Goal: Task Accomplishment & Management: Manage account settings

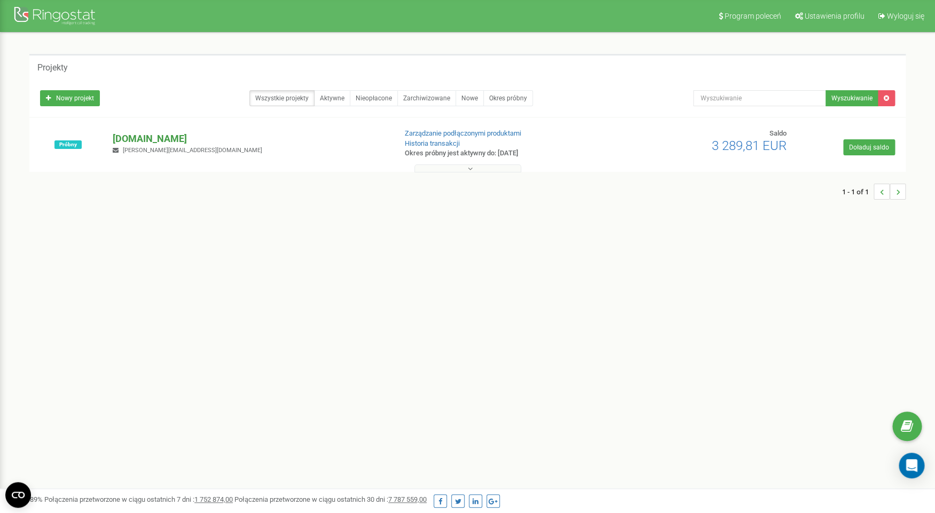
click at [144, 135] on p "[DOMAIN_NAME]" at bounding box center [250, 139] width 274 height 14
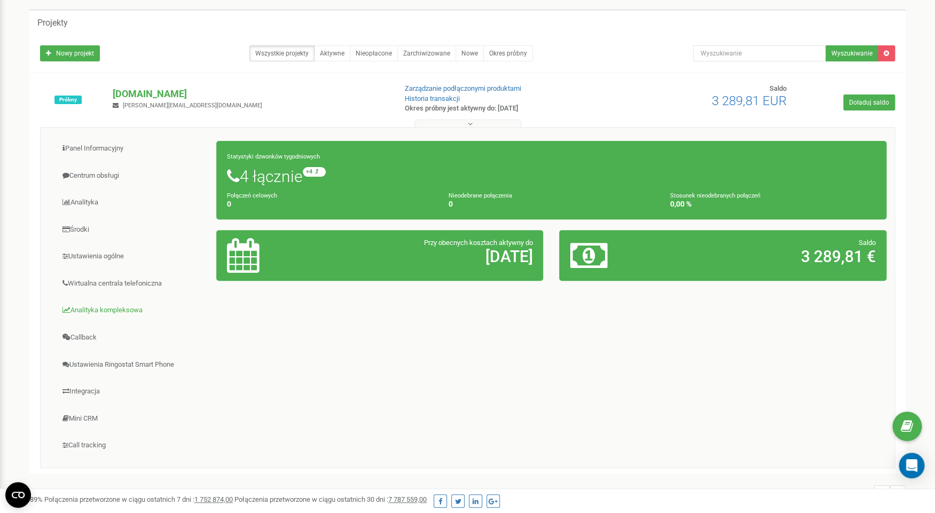
scroll to position [84, 0]
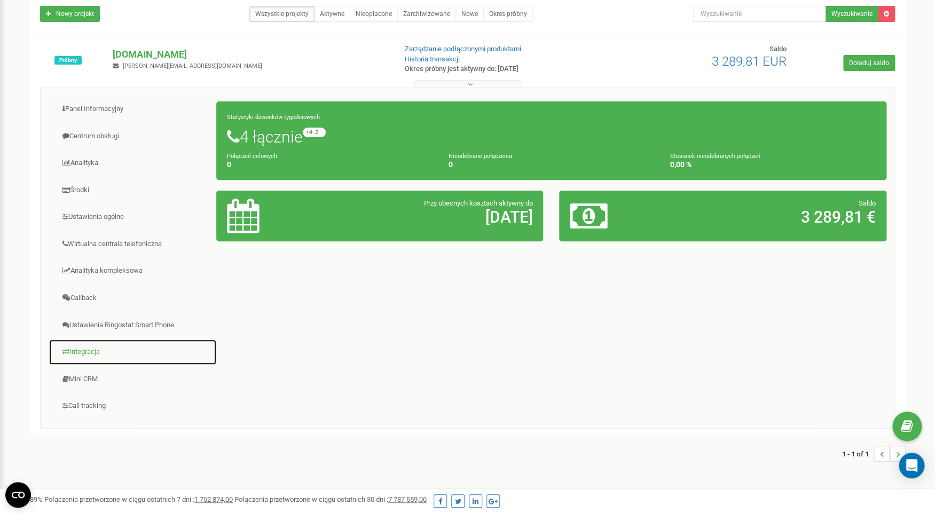
click at [95, 356] on link "Integracja" at bounding box center [133, 352] width 168 height 26
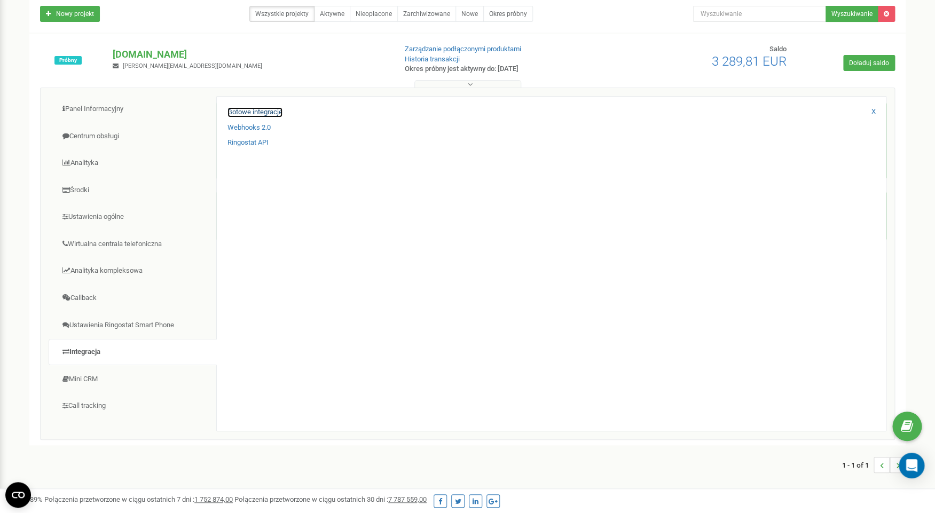
click at [269, 113] on link "Gotowe integracje" at bounding box center [255, 112] width 55 height 10
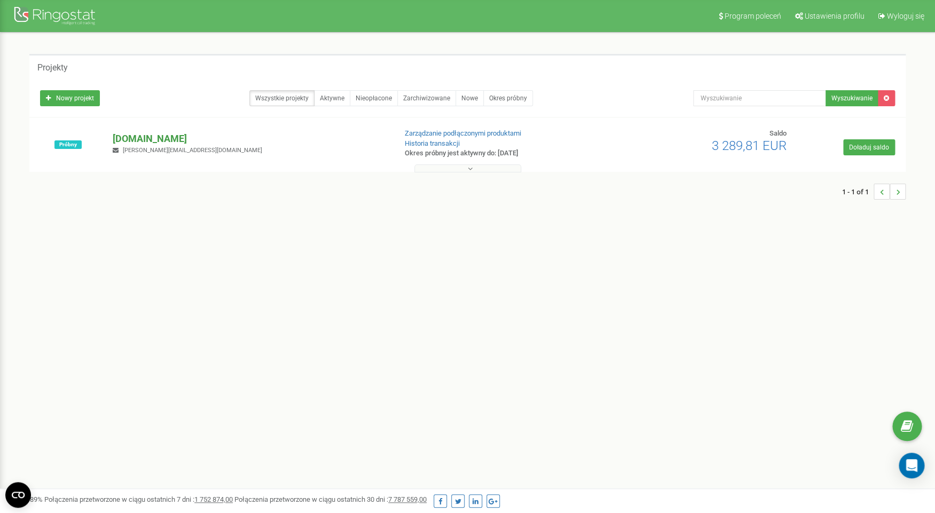
click at [161, 138] on p "[DOMAIN_NAME]" at bounding box center [250, 139] width 274 height 14
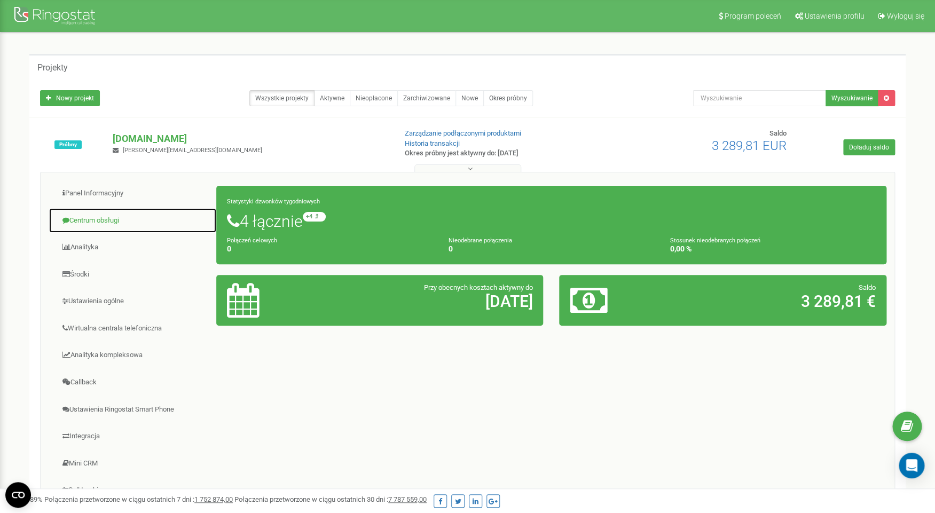
click at [106, 223] on link "Centrum obsługi" at bounding box center [133, 221] width 168 height 26
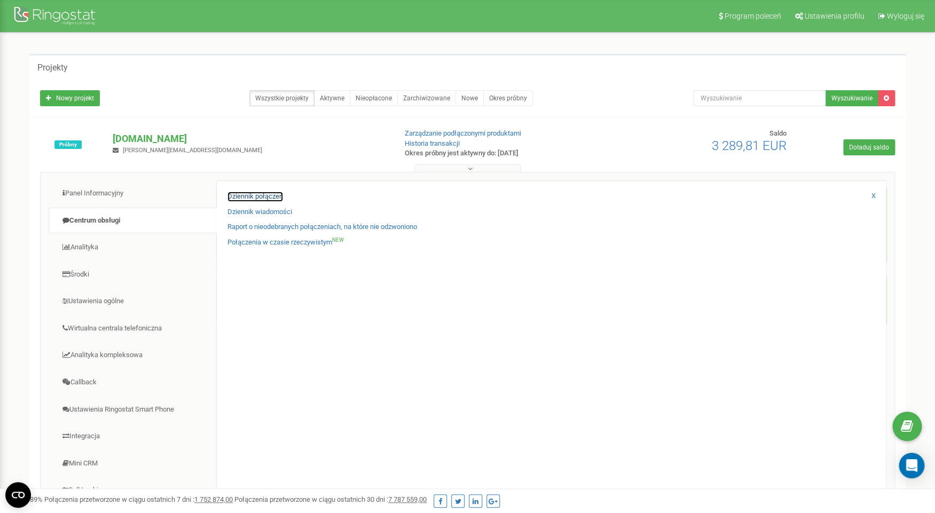
click at [268, 197] on link "Dziennik połączeń" at bounding box center [256, 197] width 56 height 10
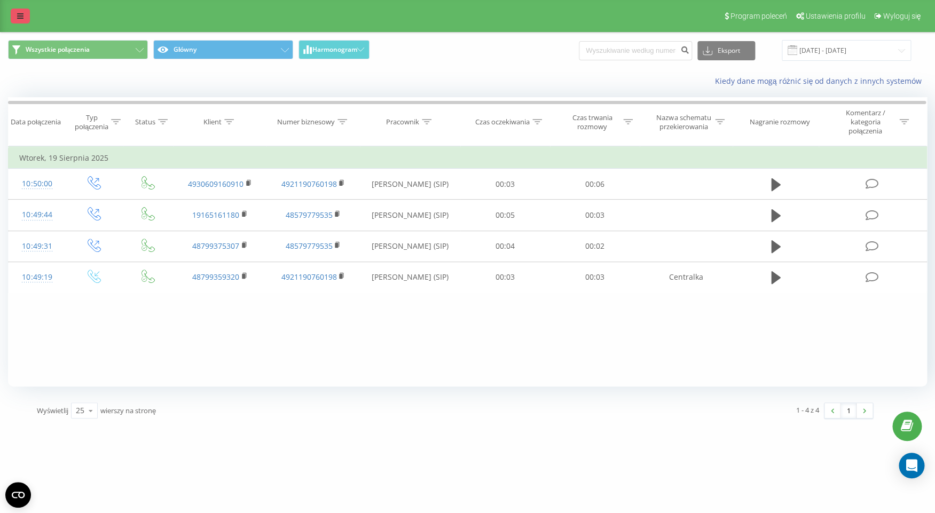
click at [15, 11] on link at bounding box center [20, 16] width 19 height 15
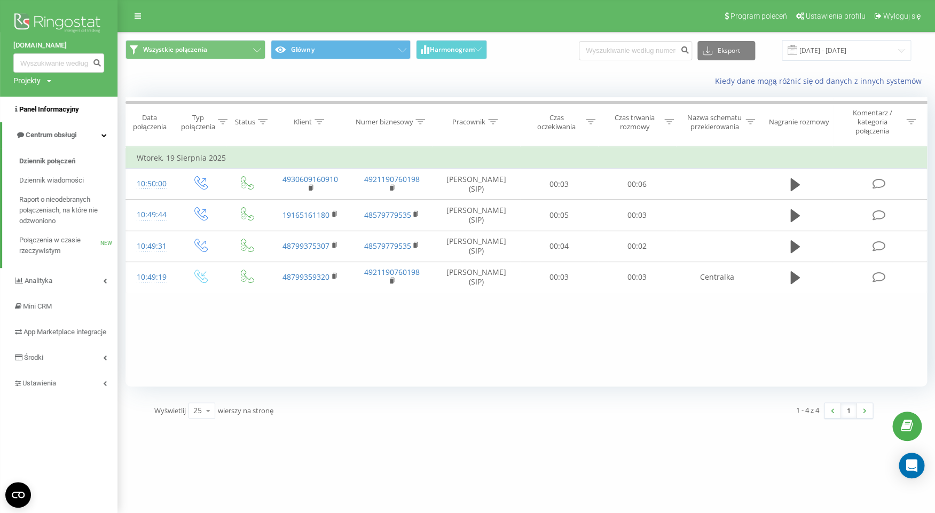
click at [64, 113] on span "Panel Informacyjny" at bounding box center [49, 109] width 60 height 8
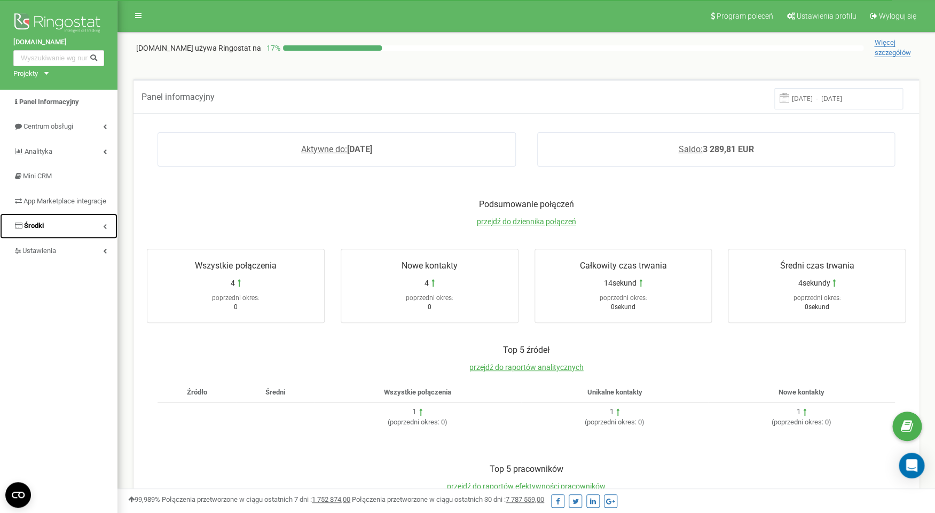
click at [77, 239] on link "Środki" at bounding box center [58, 226] width 117 height 25
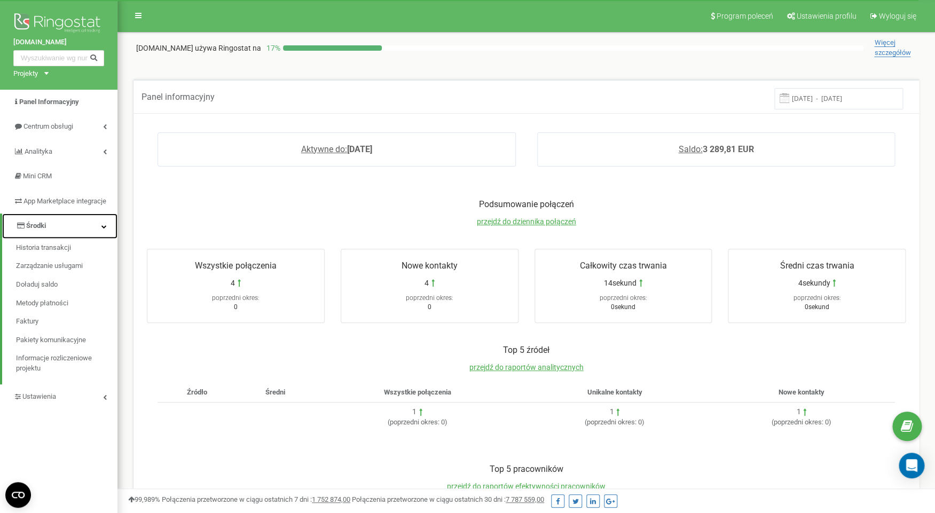
click at [73, 238] on link "Środki" at bounding box center [59, 226] width 115 height 25
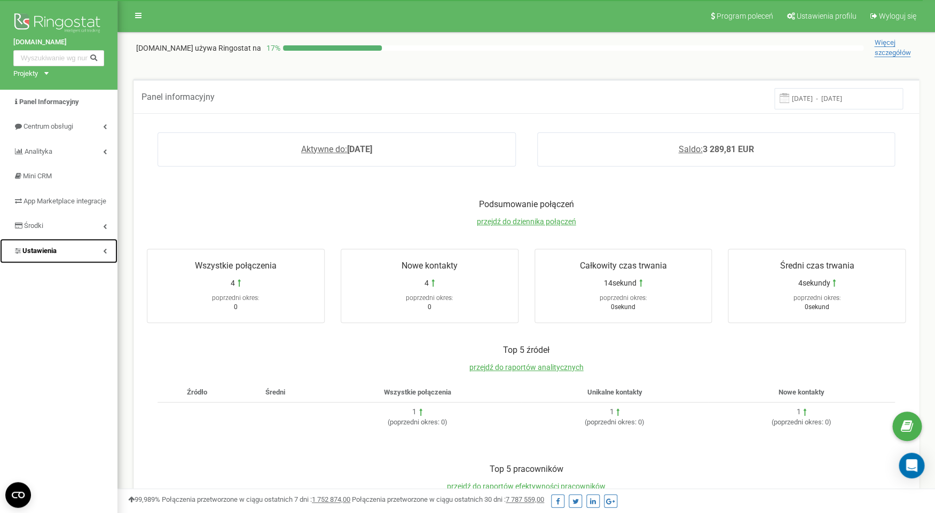
click at [60, 262] on link "Ustawienia" at bounding box center [58, 251] width 117 height 25
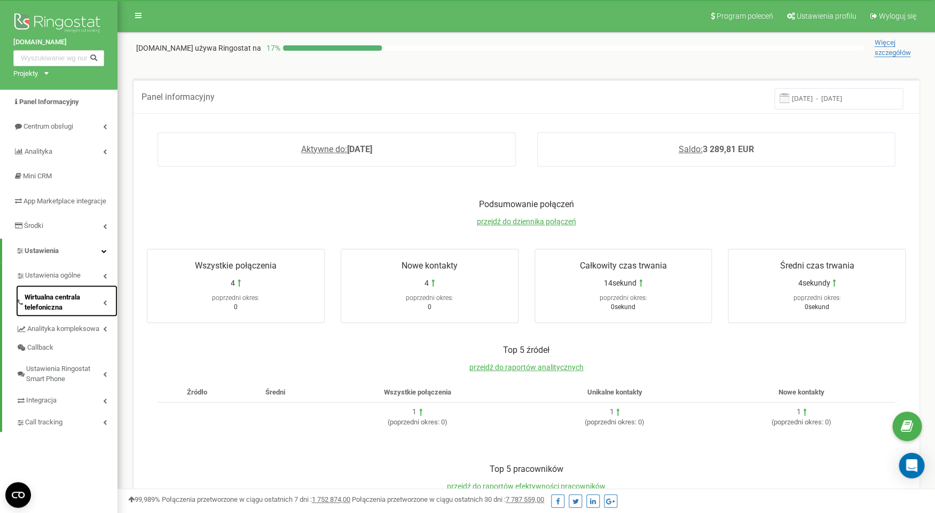
click at [50, 304] on span "Wirtualna centrala telefoniczna" at bounding box center [64, 303] width 79 height 20
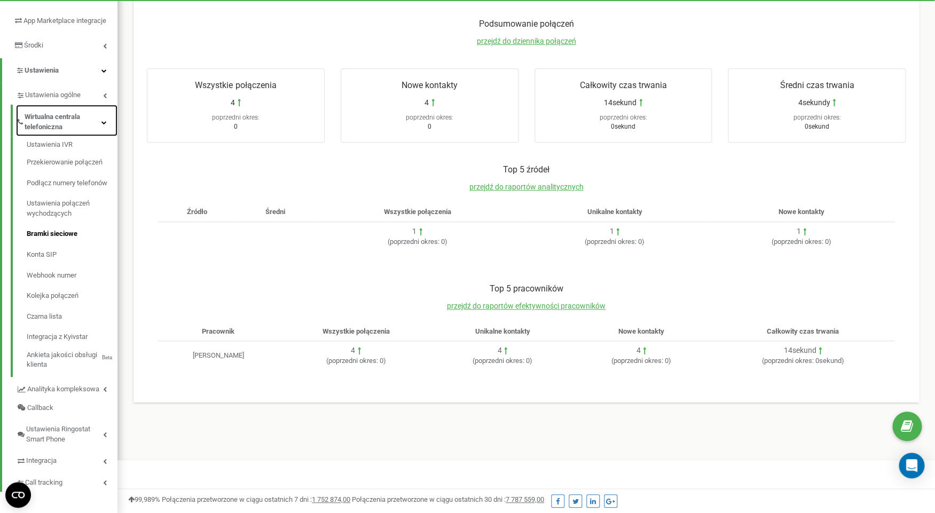
scroll to position [196, 0]
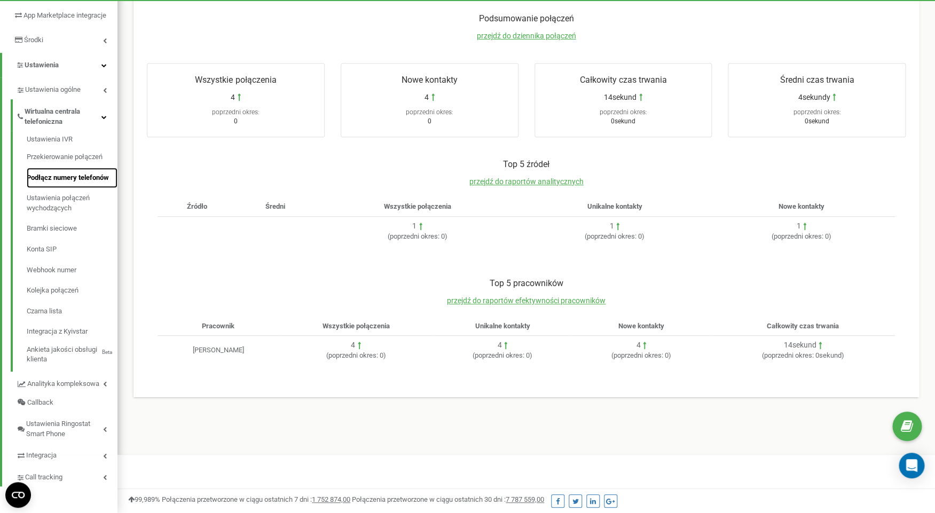
click at [74, 180] on link "Podłącz numery telefonów" at bounding box center [72, 178] width 91 height 21
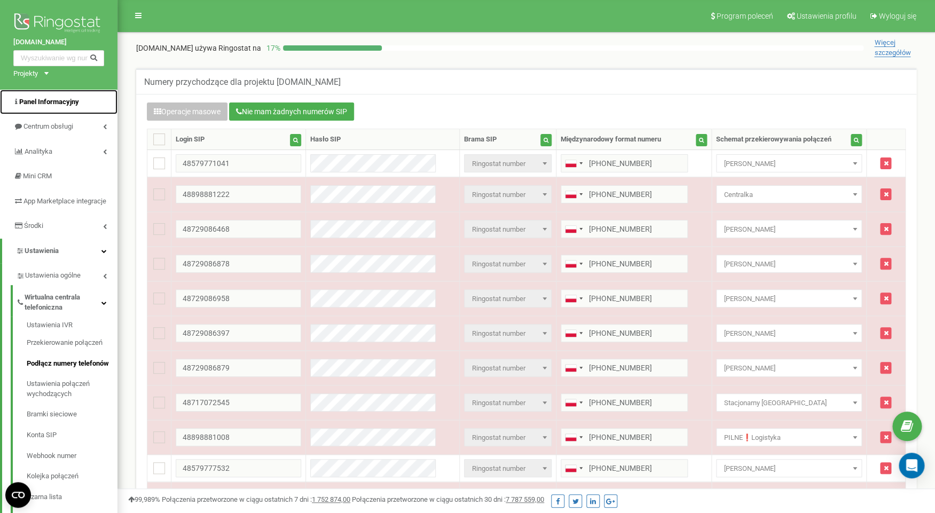
click at [38, 102] on span "Panel Informacyjny" at bounding box center [49, 102] width 60 height 8
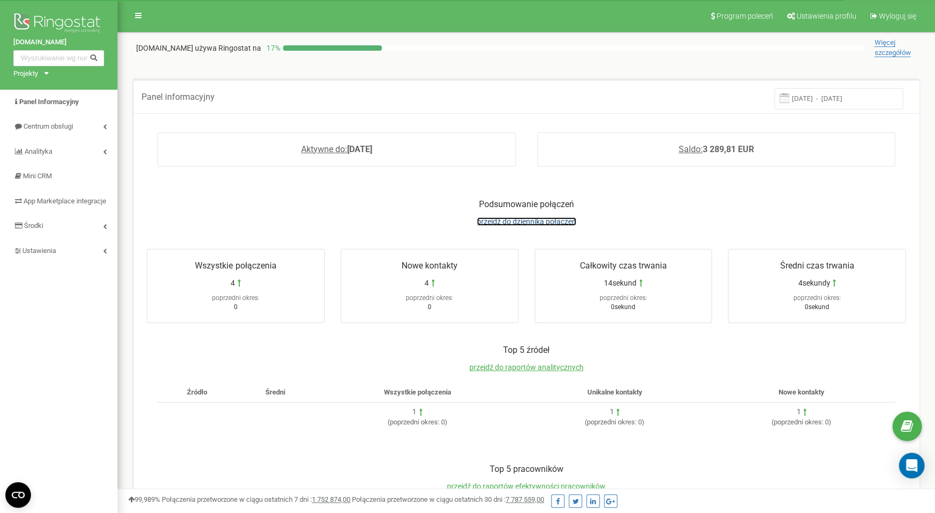
click at [529, 221] on span "przejdź do dziennika połączeń" at bounding box center [526, 221] width 99 height 9
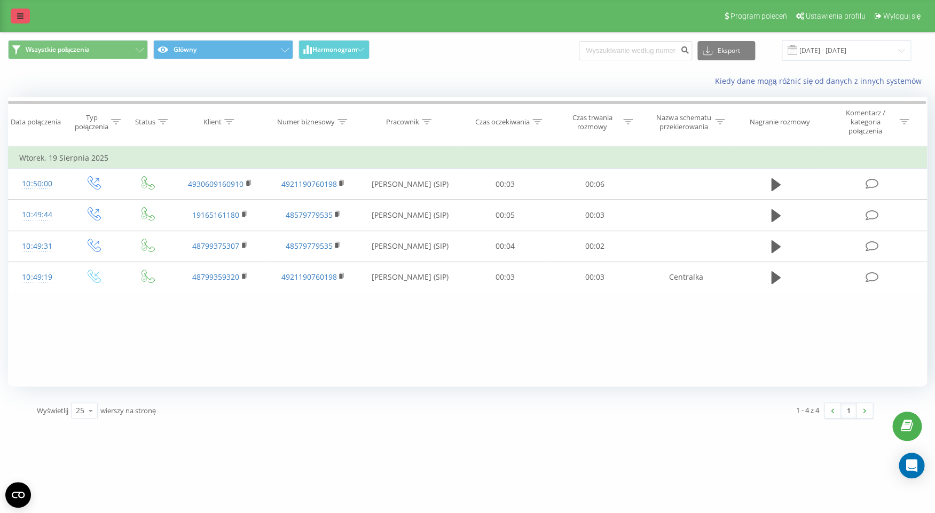
click at [23, 19] on icon at bounding box center [20, 15] width 6 height 7
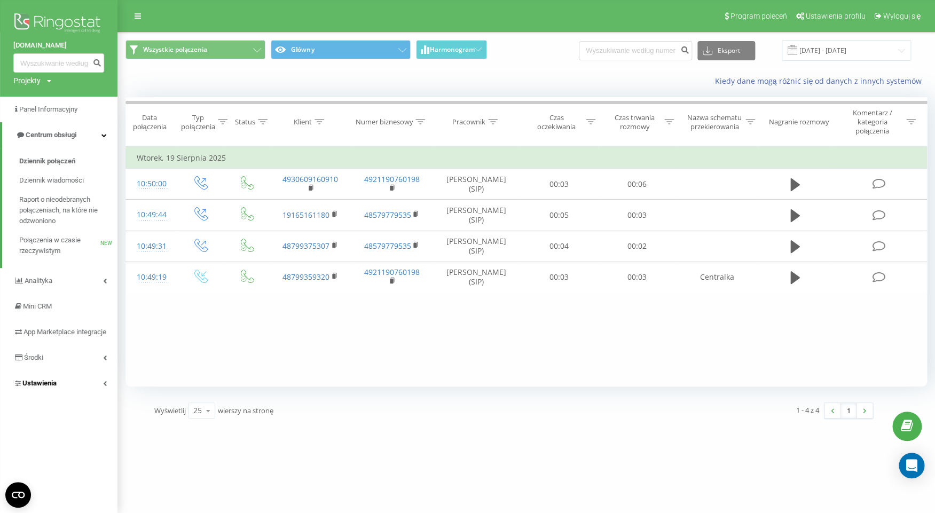
click at [58, 396] on link "Ustawienia" at bounding box center [58, 384] width 117 height 26
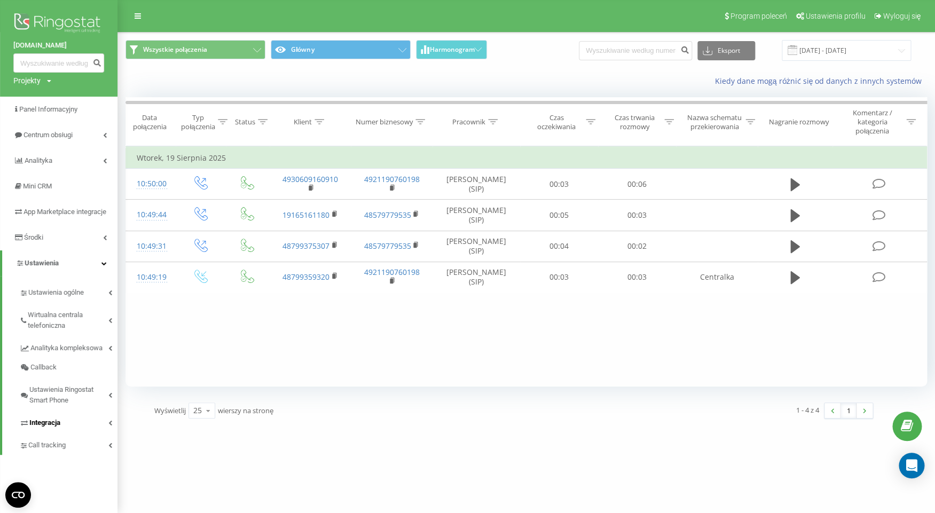
click at [50, 428] on span "Integracja" at bounding box center [44, 423] width 31 height 11
click at [54, 463] on span "Ringostat API" at bounding box center [54, 457] width 42 height 11
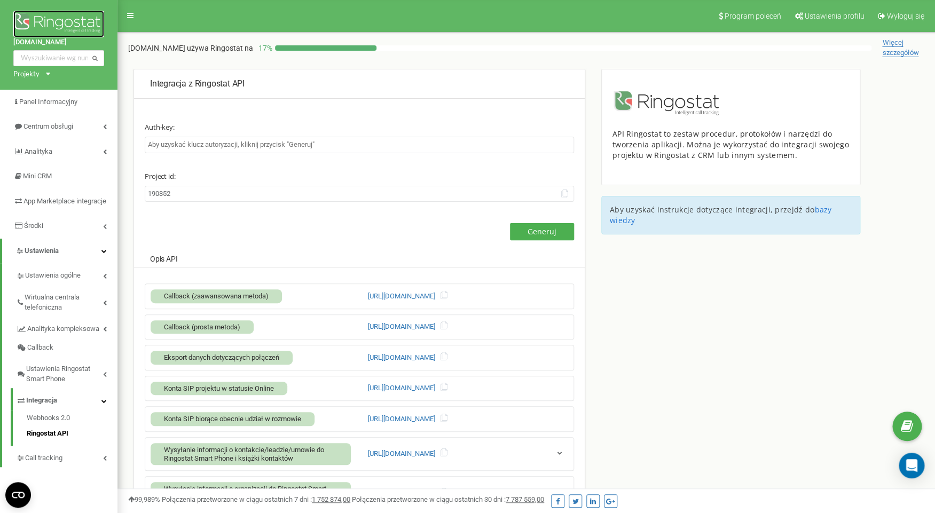
click at [80, 21] on img at bounding box center [58, 24] width 91 height 27
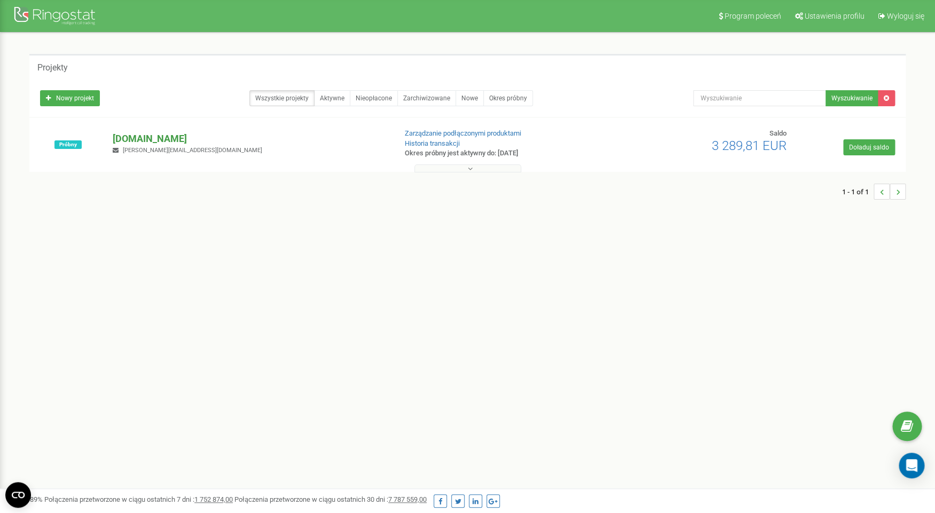
click at [144, 136] on p "[DOMAIN_NAME]" at bounding box center [250, 139] width 274 height 14
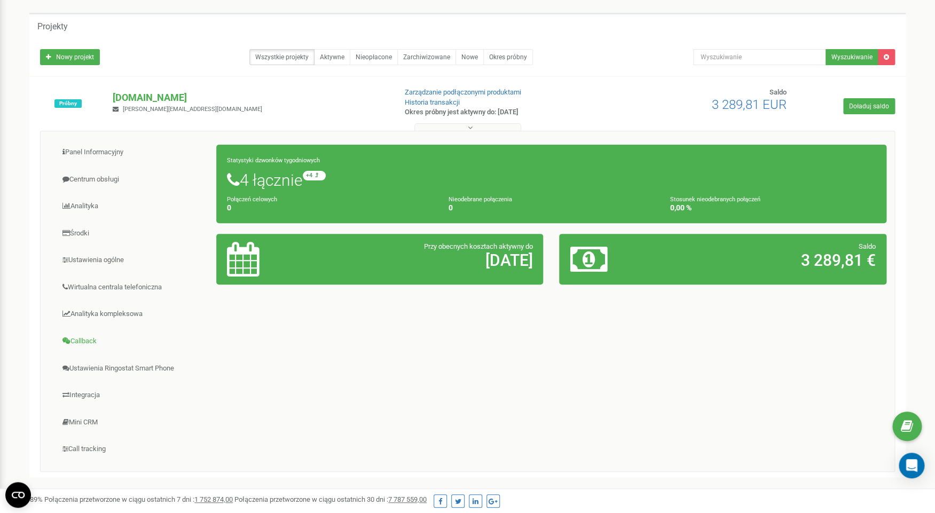
scroll to position [84, 0]
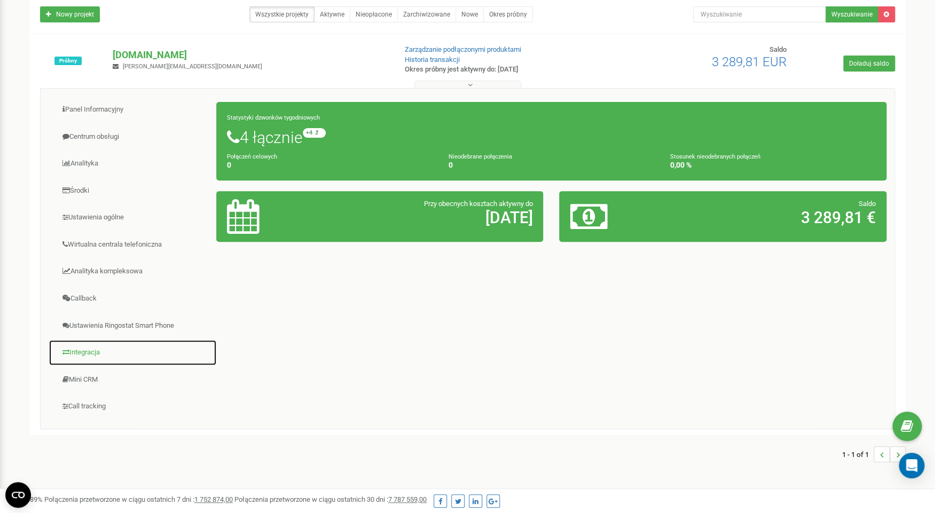
click at [81, 351] on link "Integracja" at bounding box center [133, 353] width 168 height 26
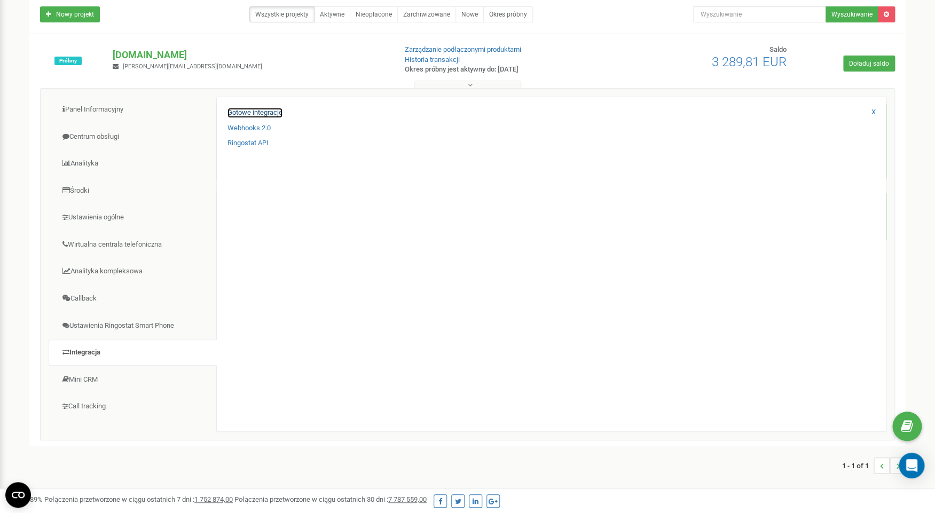
click at [265, 113] on link "Gotowe integracje" at bounding box center [255, 113] width 55 height 10
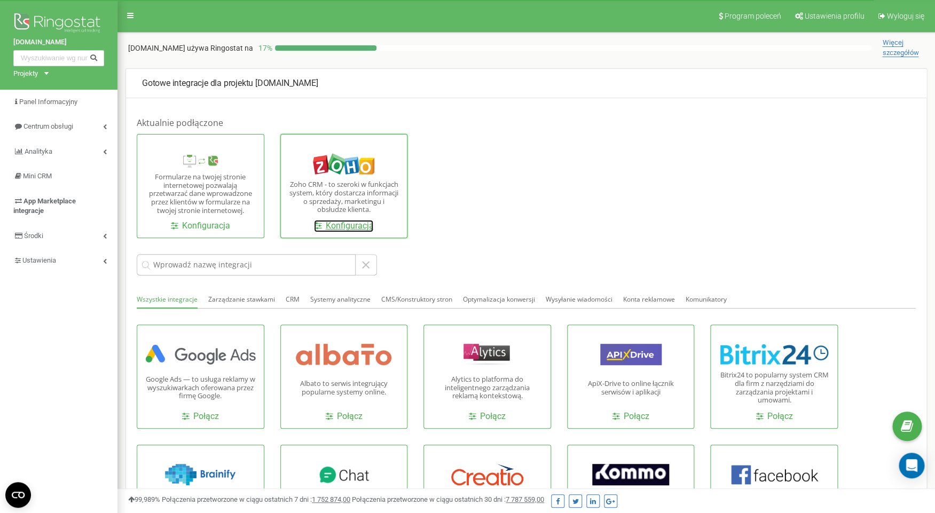
click at [339, 229] on link "Konfiguracja" at bounding box center [343, 226] width 59 height 12
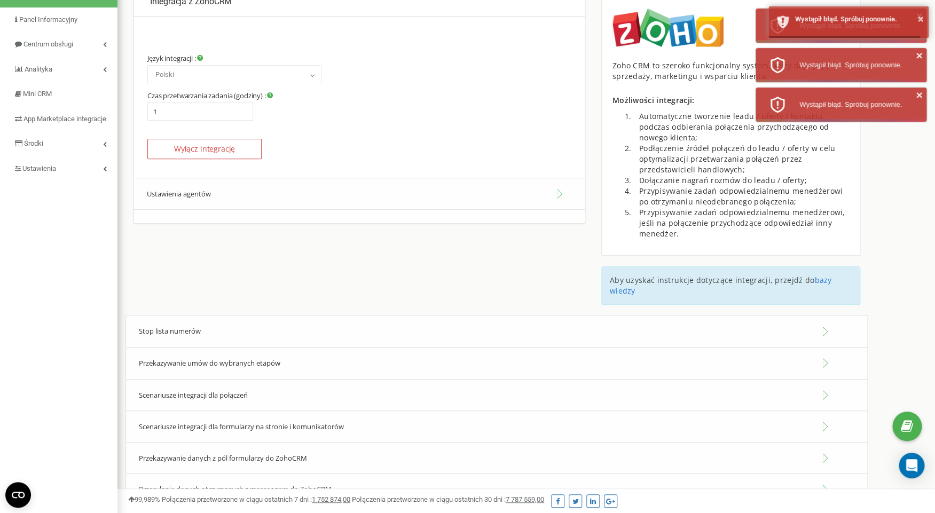
scroll to position [128, 0]
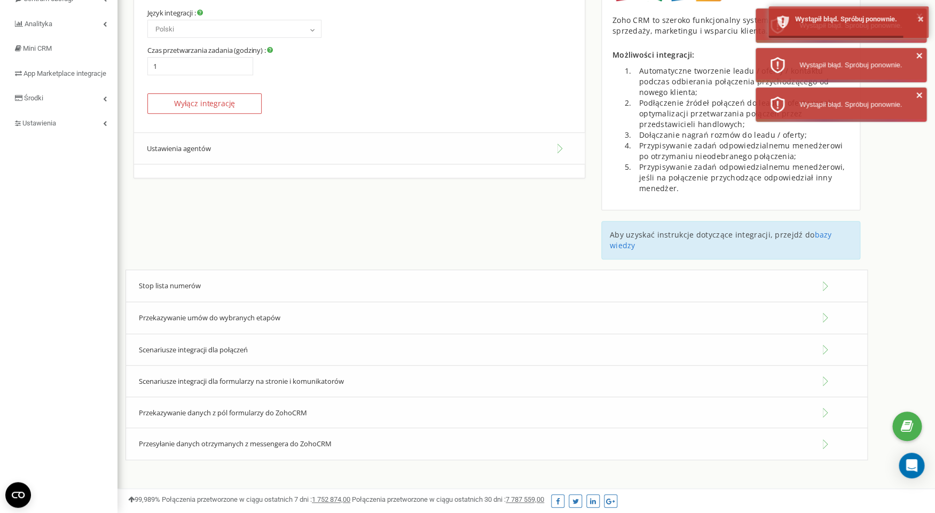
click at [288, 283] on div "Stop lista numerów" at bounding box center [496, 286] width 742 height 33
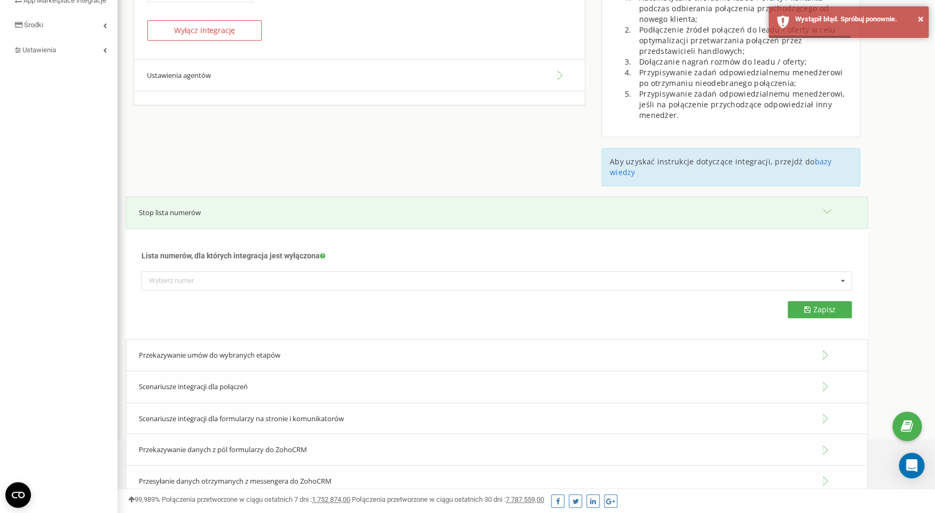
scroll to position [218, 0]
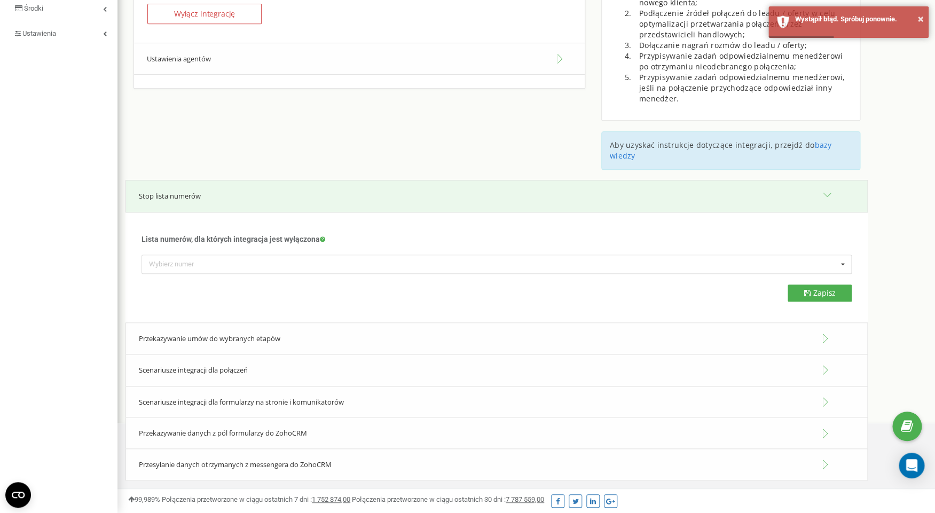
click at [266, 340] on span "Przekazywanie umów do wybranych etapów" at bounding box center [210, 339] width 142 height 10
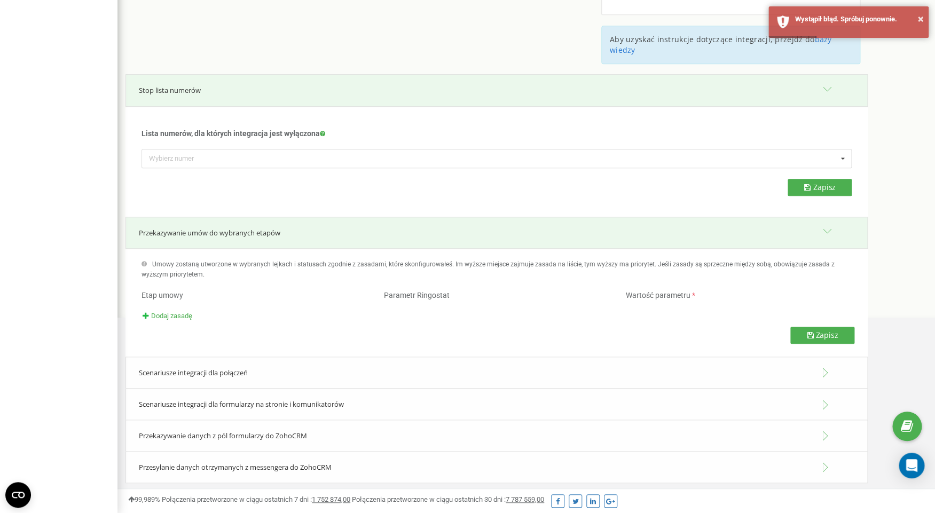
scroll to position [326, 0]
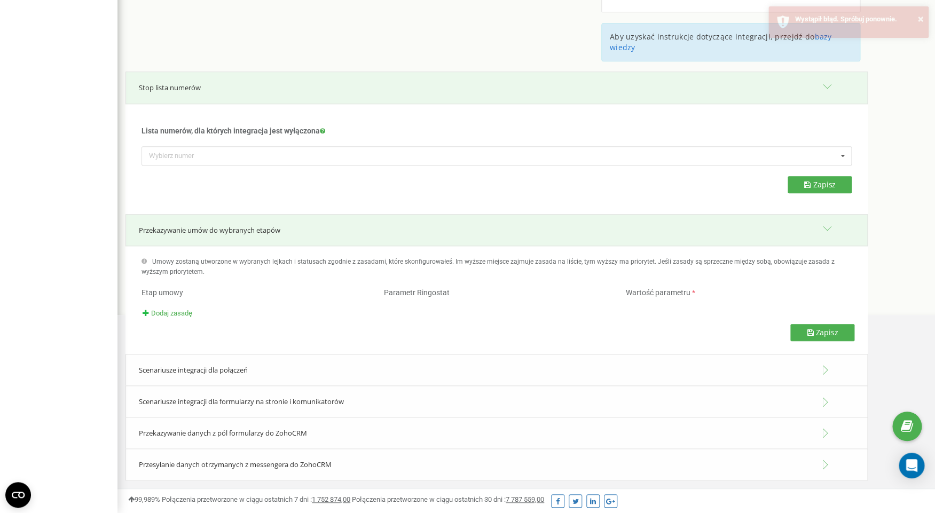
click at [257, 367] on div "Scenariusze integracji dla połączeń" at bounding box center [496, 370] width 742 height 33
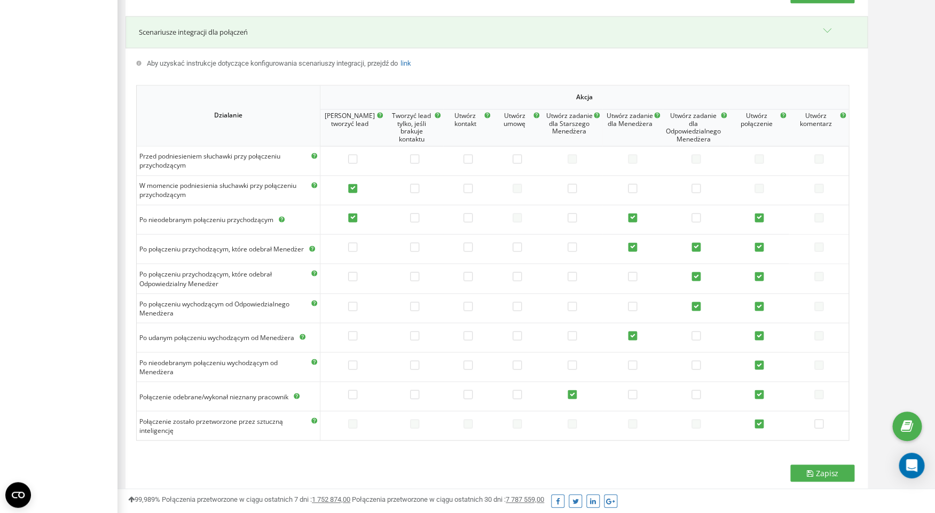
scroll to position [693, 0]
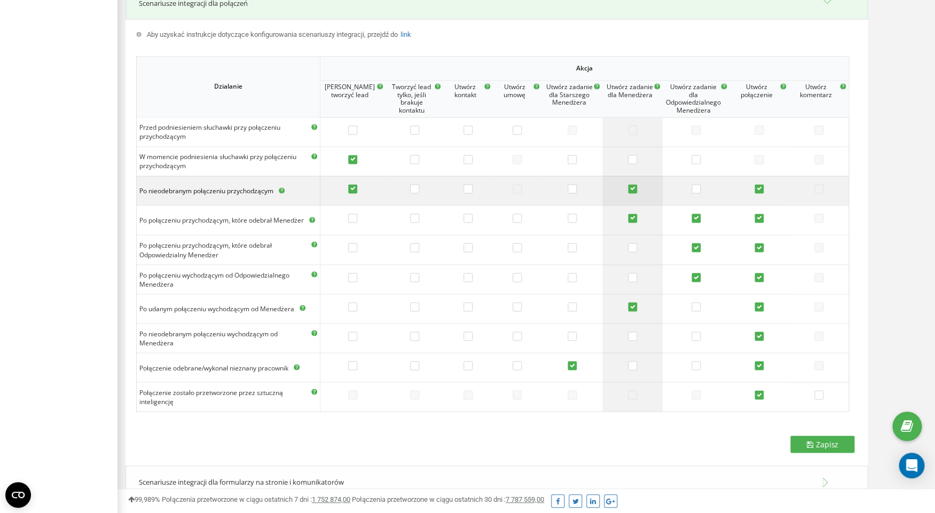
click at [631, 189] on label at bounding box center [632, 189] width 9 height 11
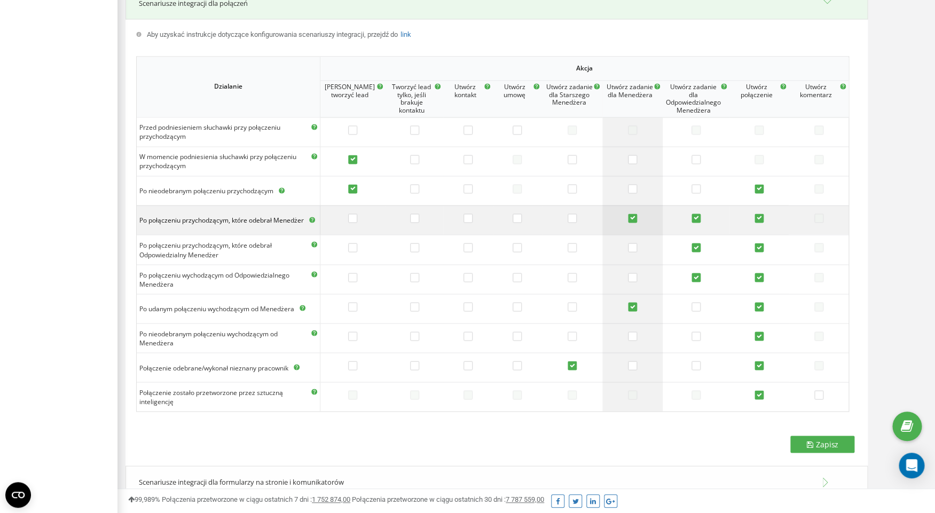
click at [631, 220] on label at bounding box center [632, 219] width 9 height 11
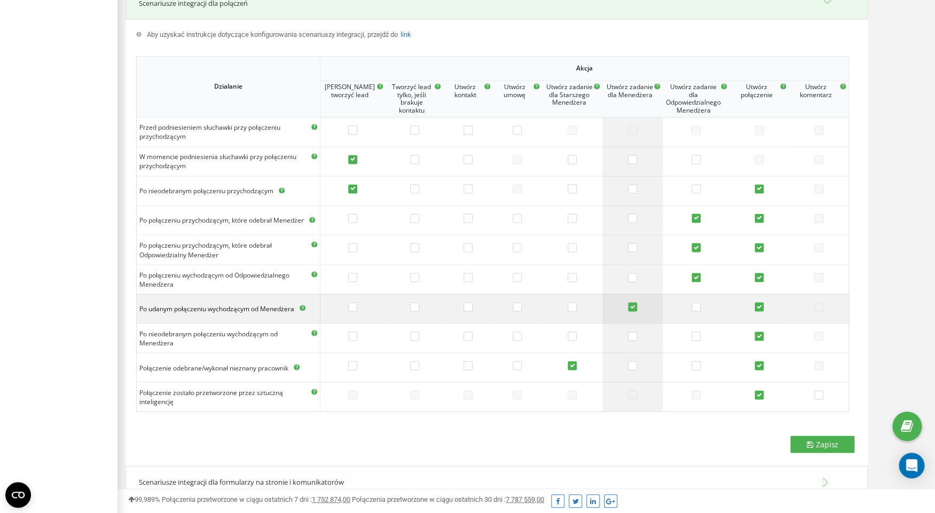
click at [631, 307] on label at bounding box center [632, 307] width 9 height 11
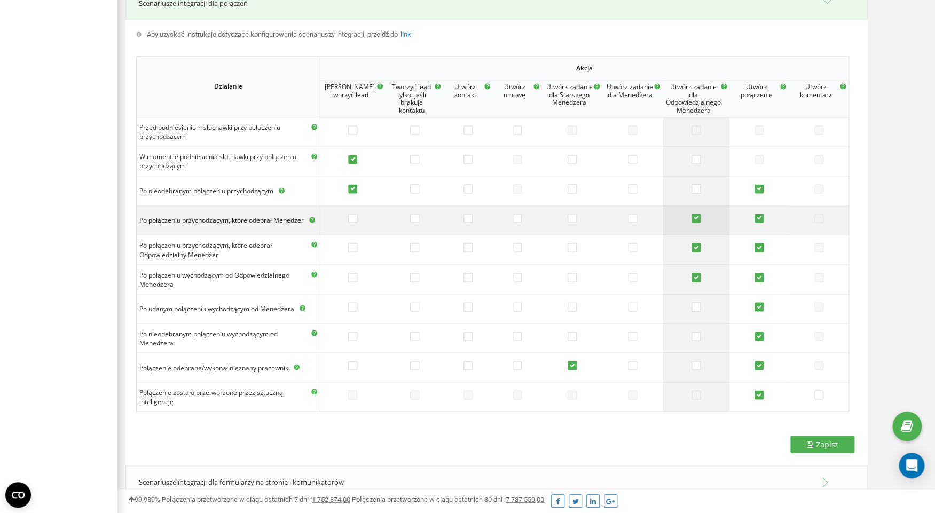
click at [695, 218] on label at bounding box center [696, 219] width 9 height 11
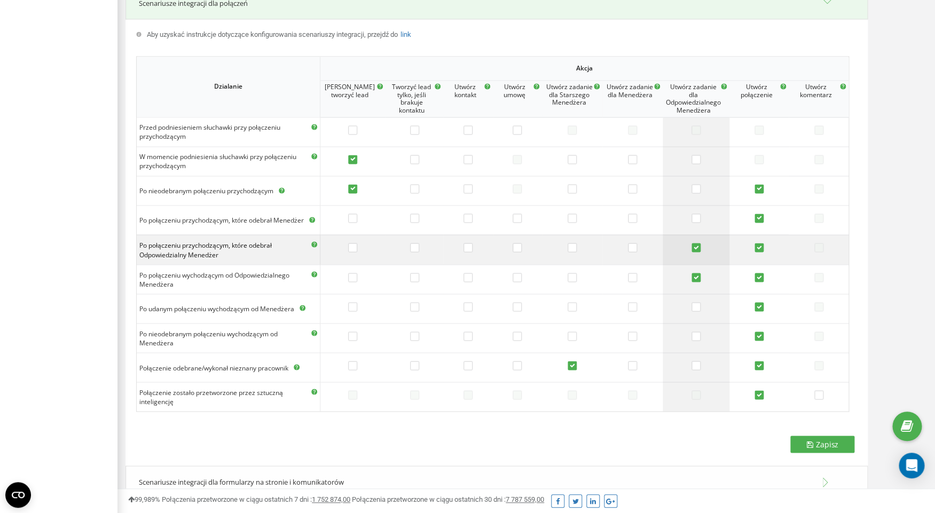
click at [696, 250] on label at bounding box center [696, 248] width 9 height 11
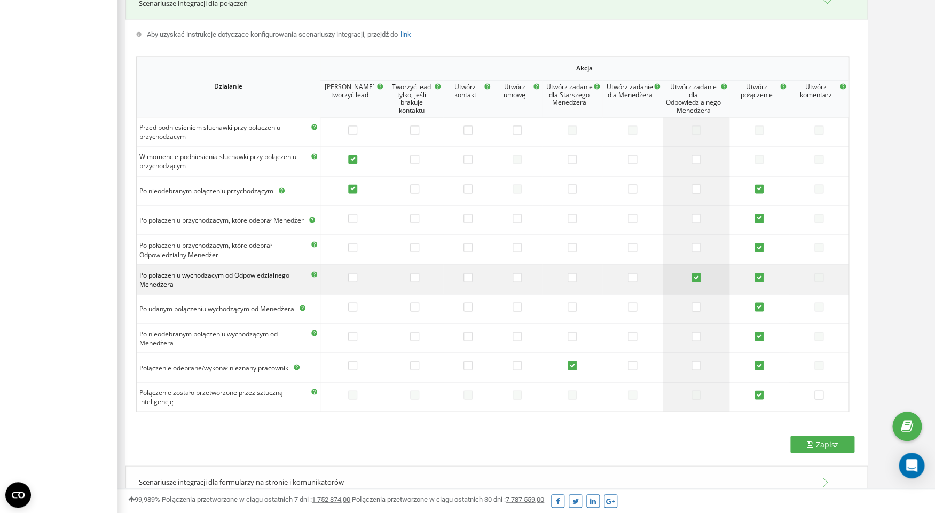
click at [695, 278] on label at bounding box center [696, 278] width 9 height 11
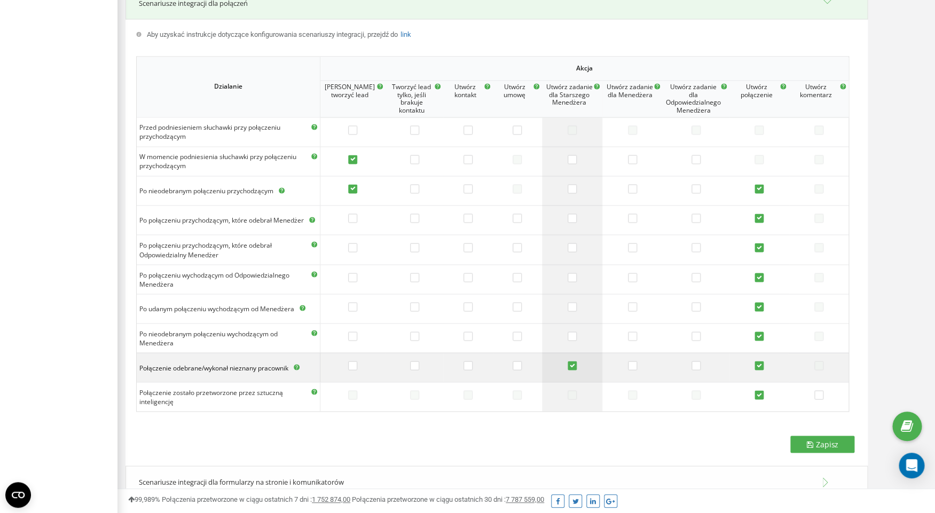
click at [570, 362] on label at bounding box center [572, 366] width 9 height 11
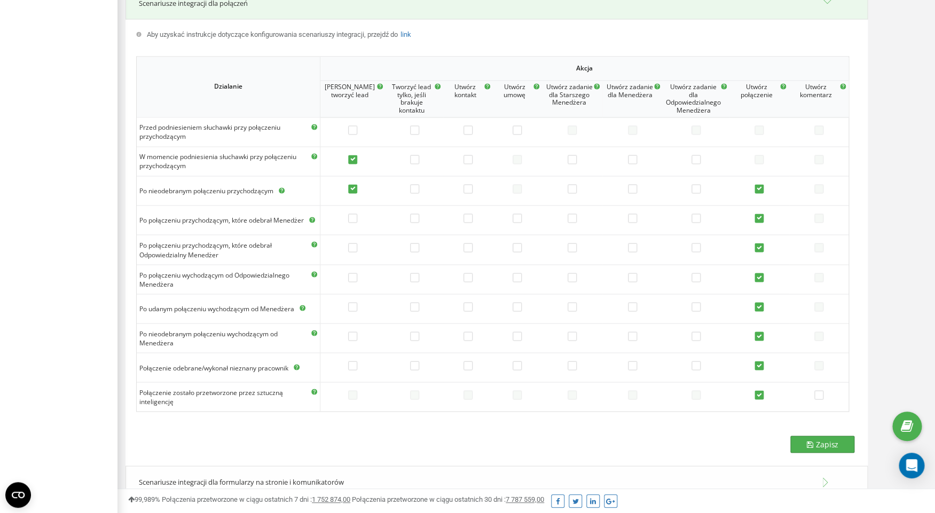
click at [809, 448] on icon at bounding box center [810, 444] width 6 height 7
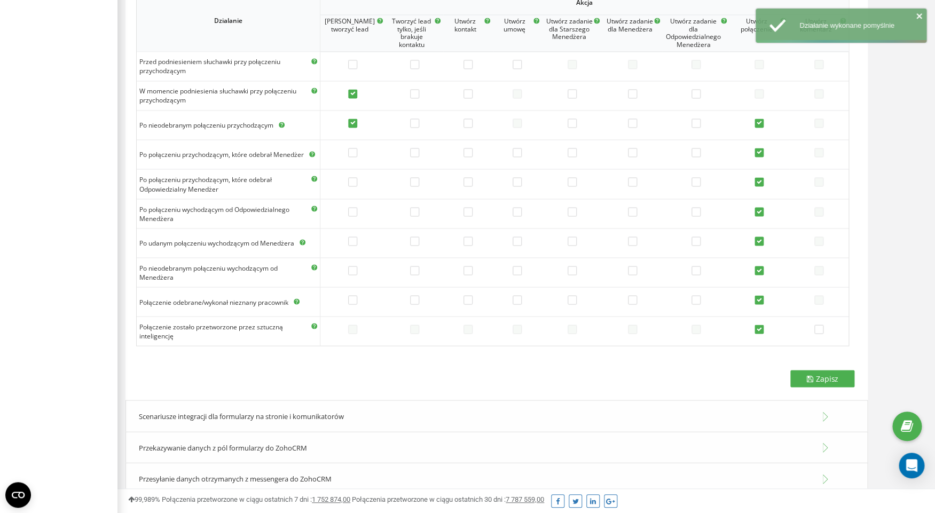
scroll to position [773, 0]
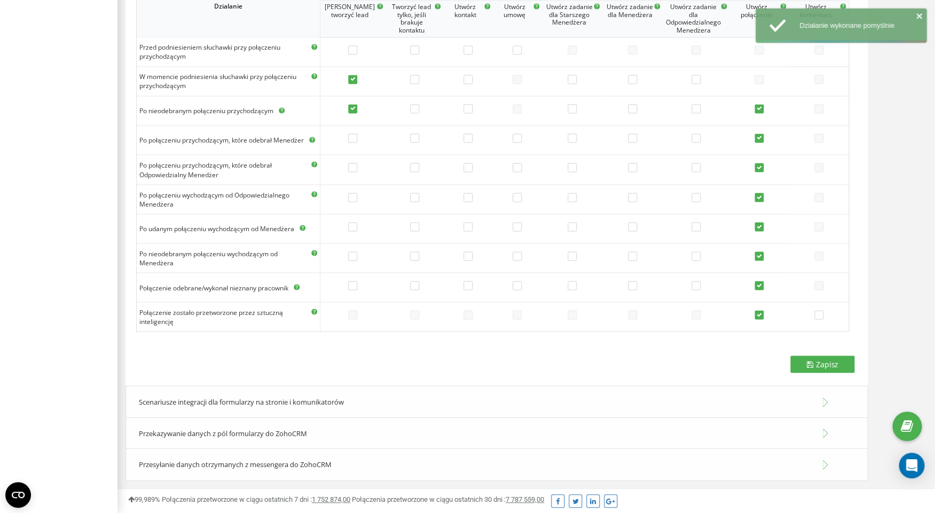
click at [369, 398] on div "Scenariusze integracji dla formularzy na stronie i komunikatorów" at bounding box center [496, 402] width 742 height 33
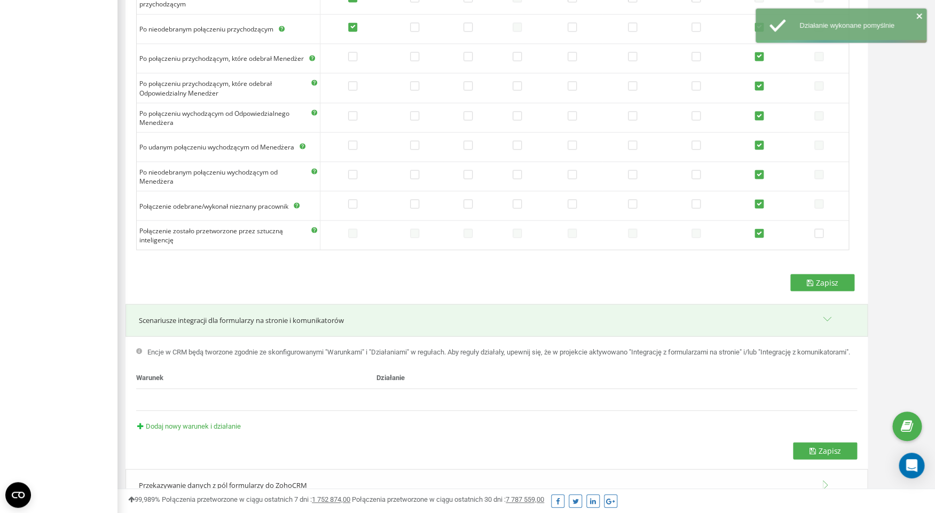
scroll to position [916, 0]
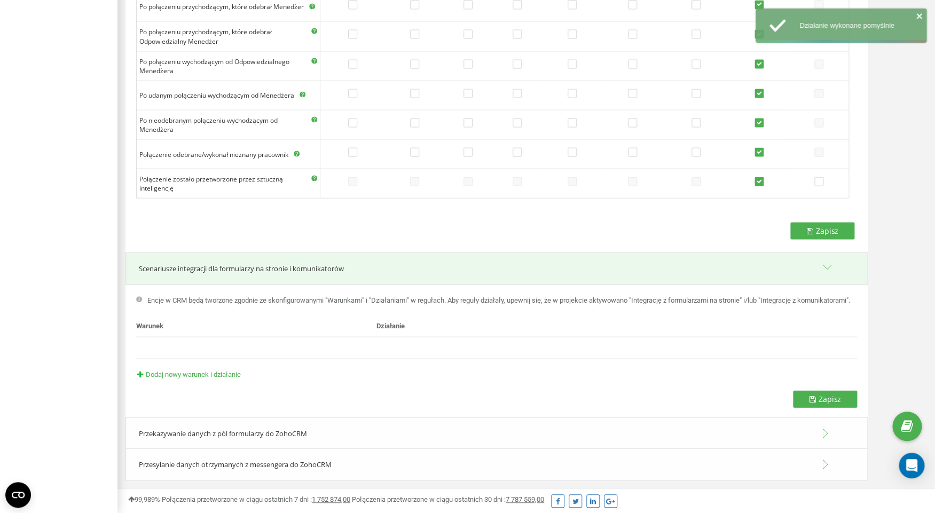
click at [323, 440] on div "Przekazywanie danych z pól formularzy do ZohoCRM" at bounding box center [496, 433] width 742 height 33
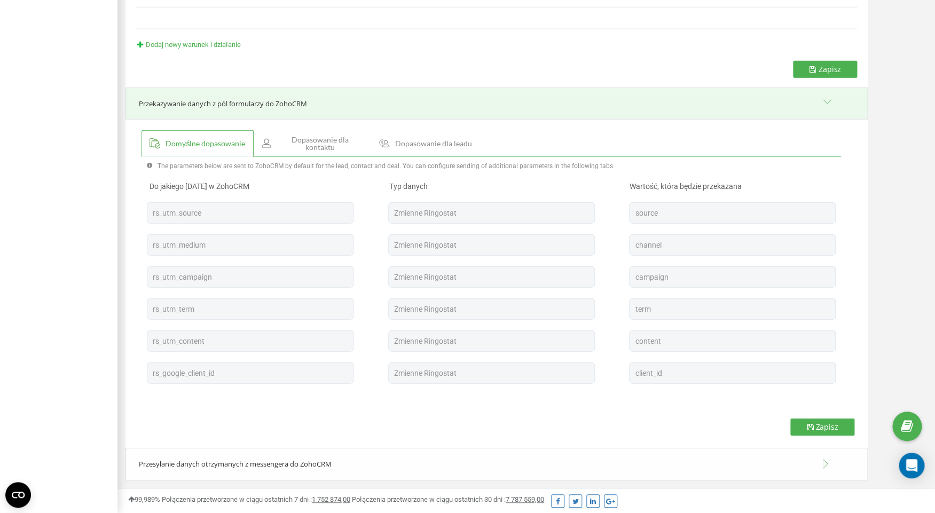
scroll to position [1245, 0]
click at [328, 465] on span "Przesyłanie danych otrzymanych z messengera do ZohoCRM" at bounding box center [235, 464] width 193 height 10
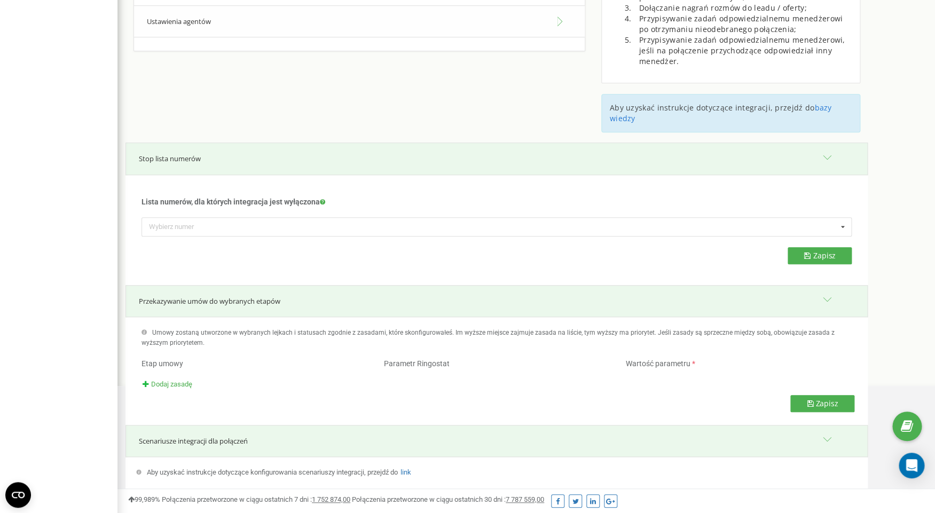
scroll to position [0, 0]
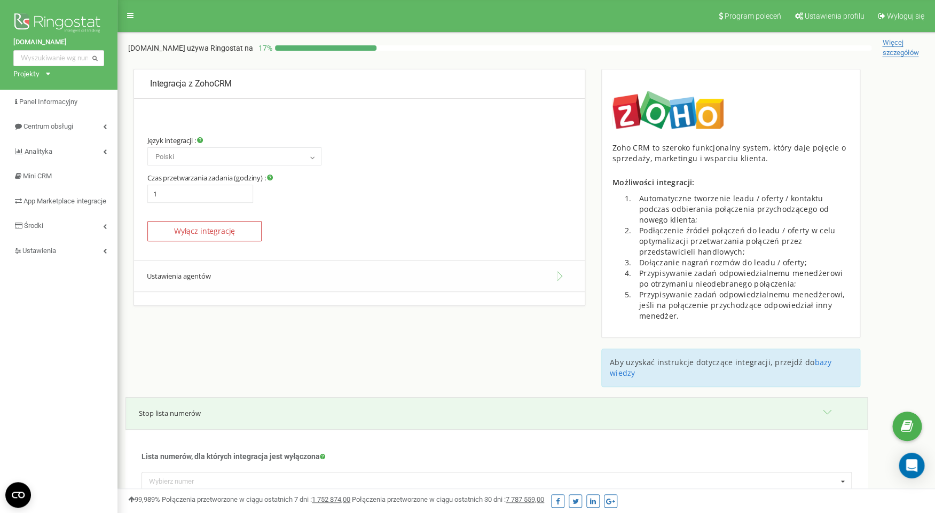
click at [358, 274] on button "Ustawienia agentów" at bounding box center [359, 276] width 451 height 33
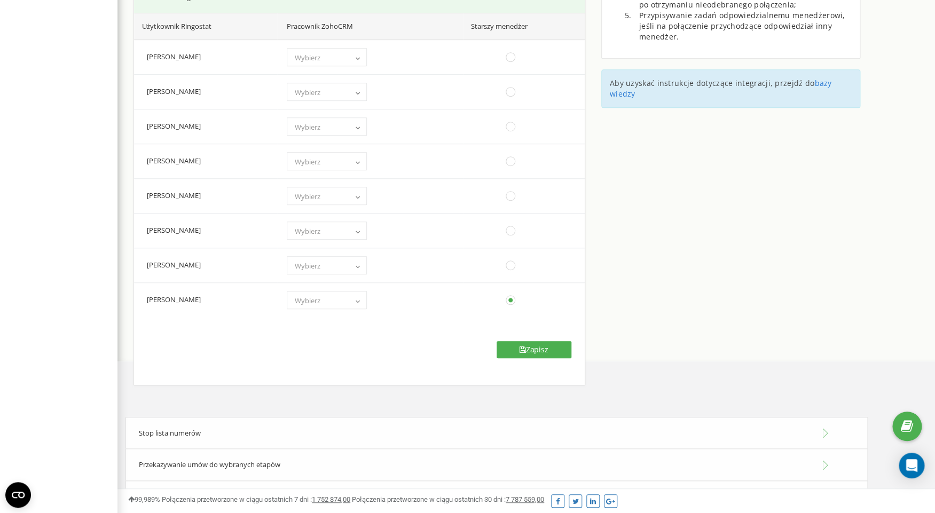
scroll to position [286, 0]
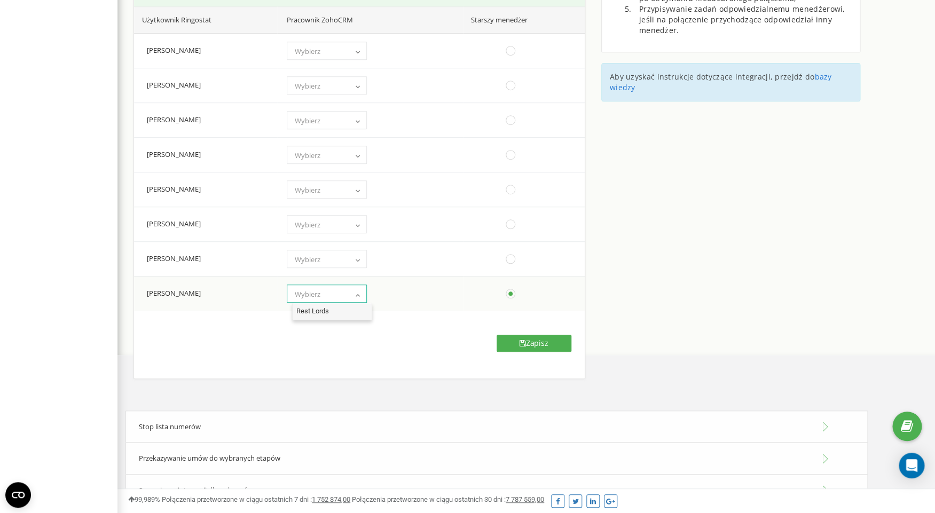
click at [346, 296] on span "Wybierz" at bounding box center [327, 294] width 73 height 15
select select "833861000000488001"
click at [535, 346] on button "Zapisz" at bounding box center [534, 343] width 75 height 17
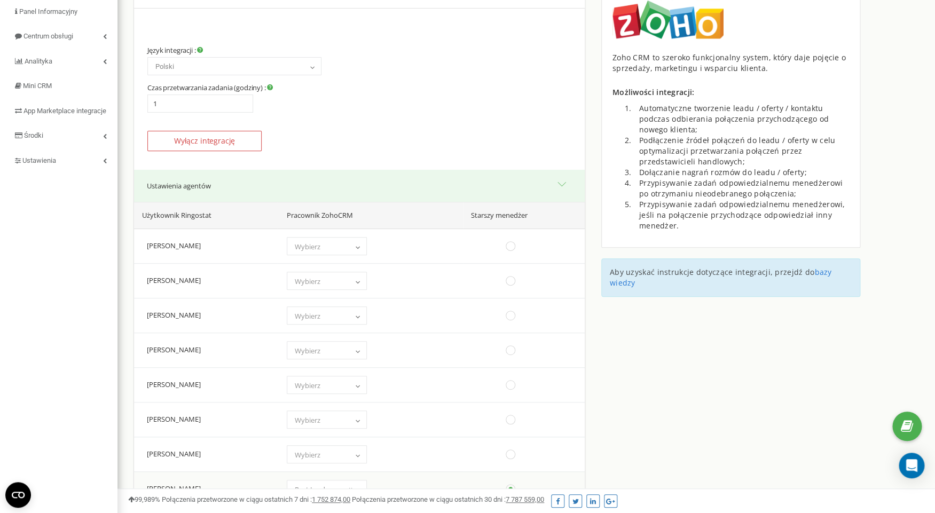
scroll to position [0, 0]
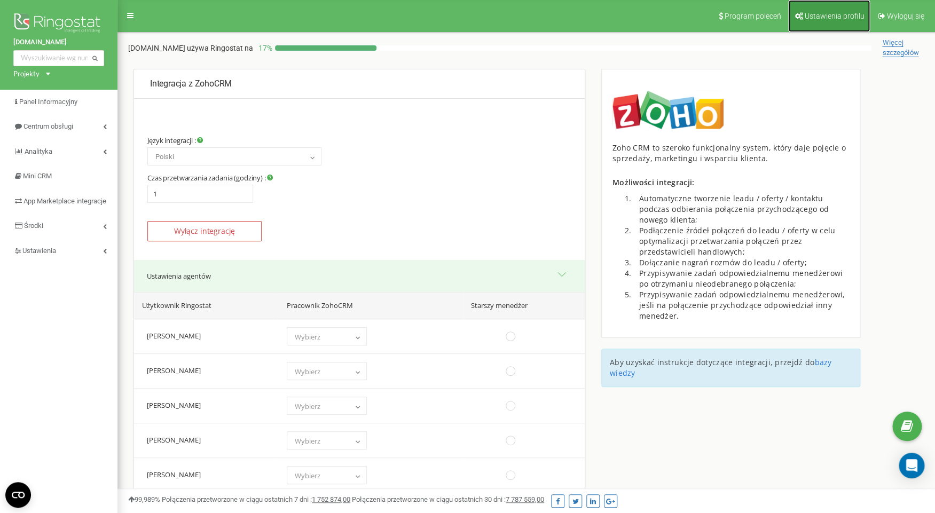
click at [842, 13] on span "Ustawienia profilu" at bounding box center [835, 16] width 60 height 9
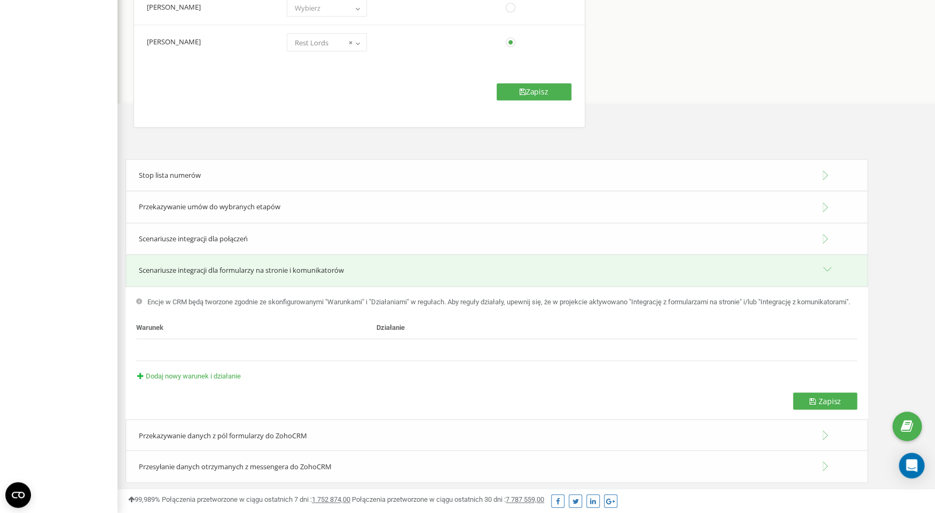
scroll to position [550, 0]
click at [483, 164] on div "Stop lista numerów" at bounding box center [496, 173] width 742 height 33
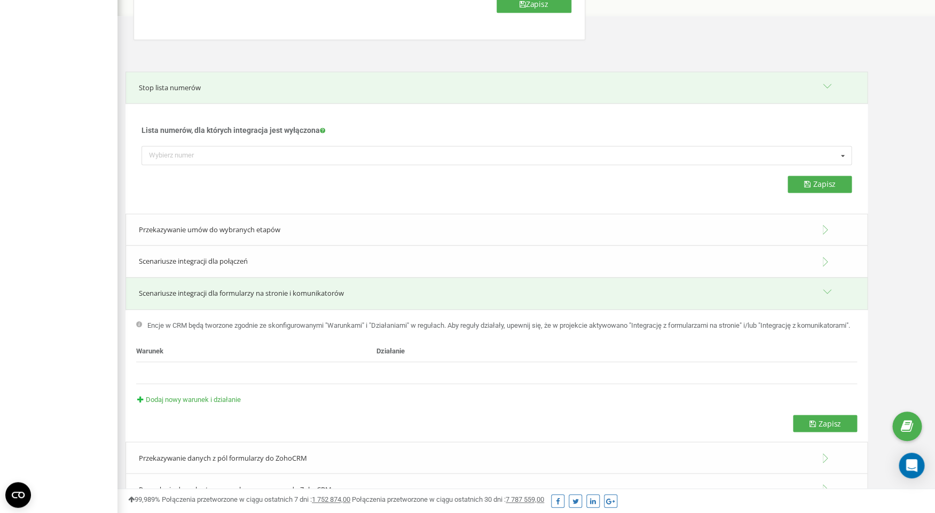
click at [441, 229] on div "Przekazywanie umów do wybranych etapów" at bounding box center [496, 230] width 742 height 33
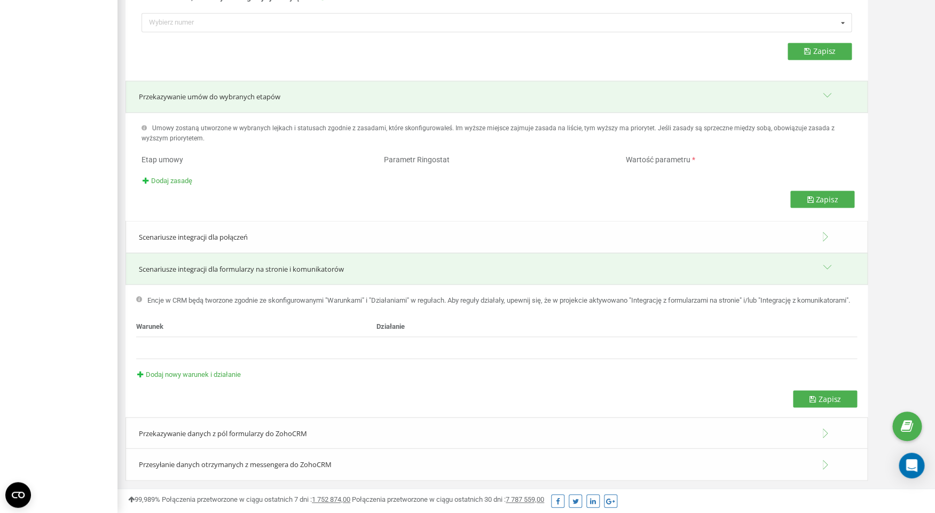
click at [427, 221] on div "Scenariusze integracji dla połączeń" at bounding box center [496, 237] width 742 height 33
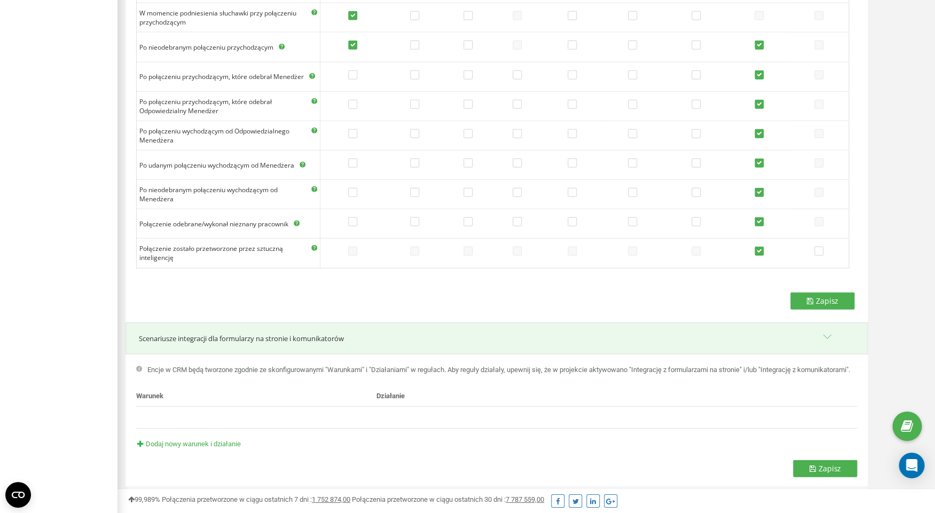
scroll to position [1138, 0]
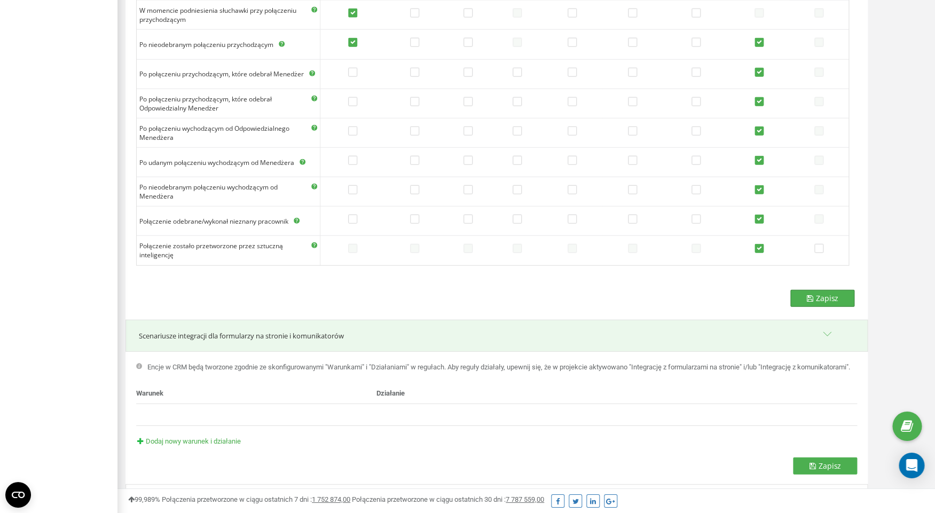
click at [822, 300] on span "Zapisz" at bounding box center [827, 298] width 22 height 10
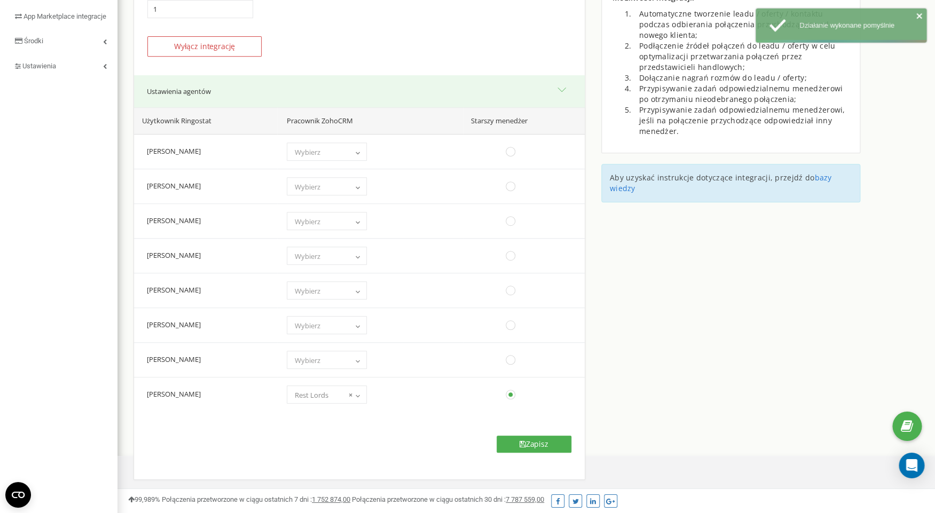
scroll to position [0, 0]
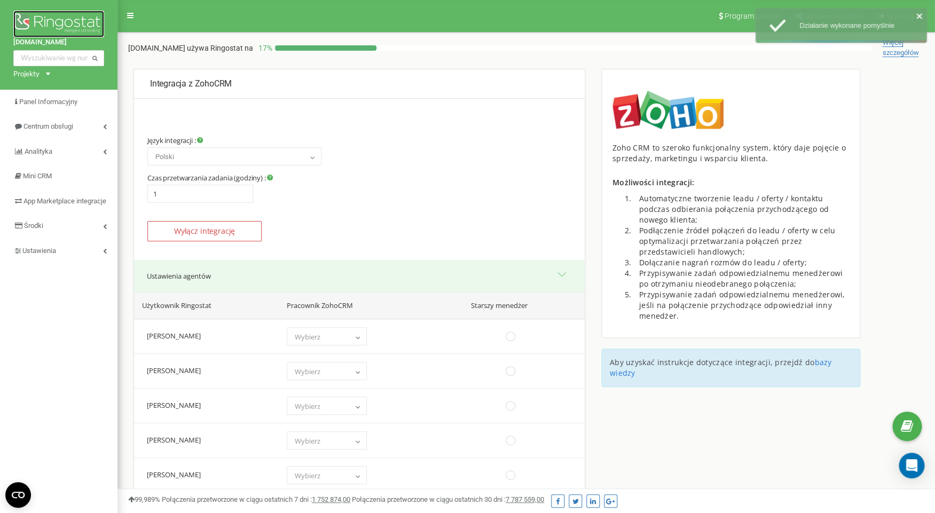
click at [79, 13] on img at bounding box center [58, 24] width 91 height 27
click at [72, 20] on img at bounding box center [58, 24] width 91 height 27
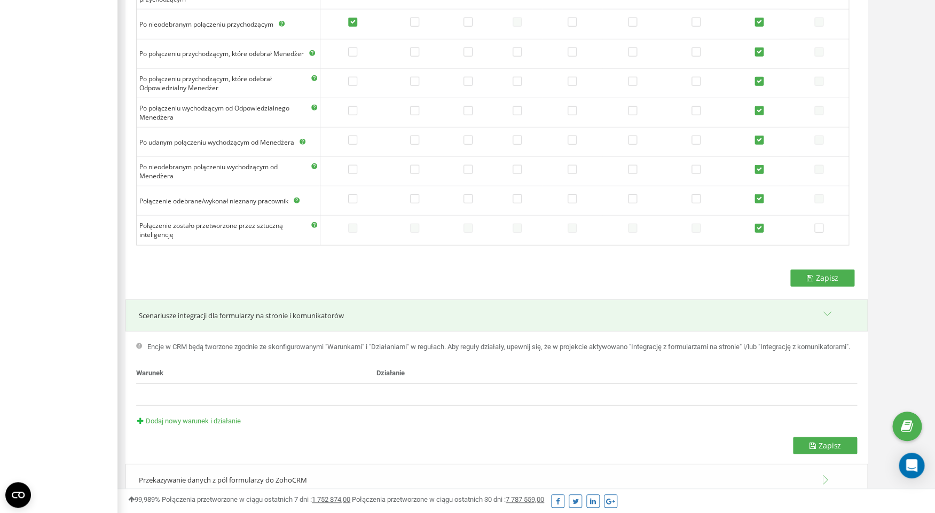
scroll to position [1216, 0]
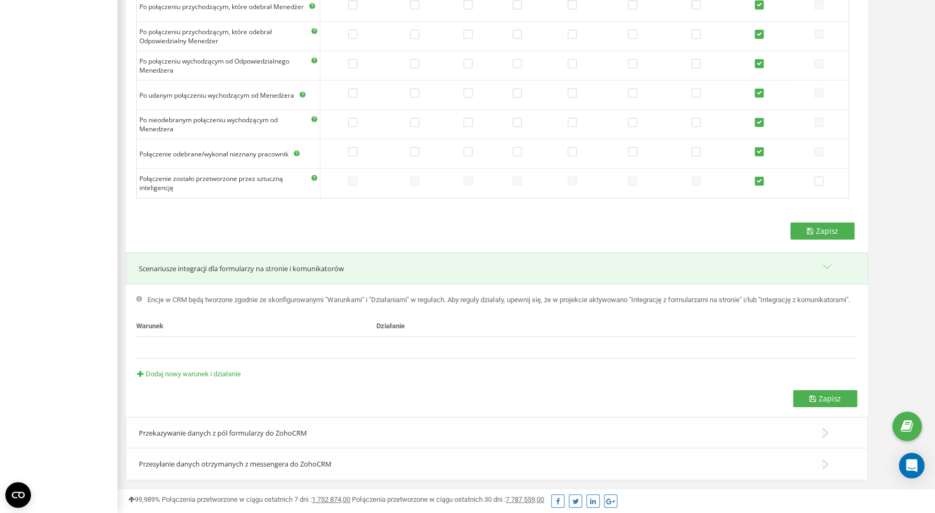
click at [265, 429] on span "Przekazywanie danych z pól formularzy do ZohoCRM" at bounding box center [223, 433] width 168 height 10
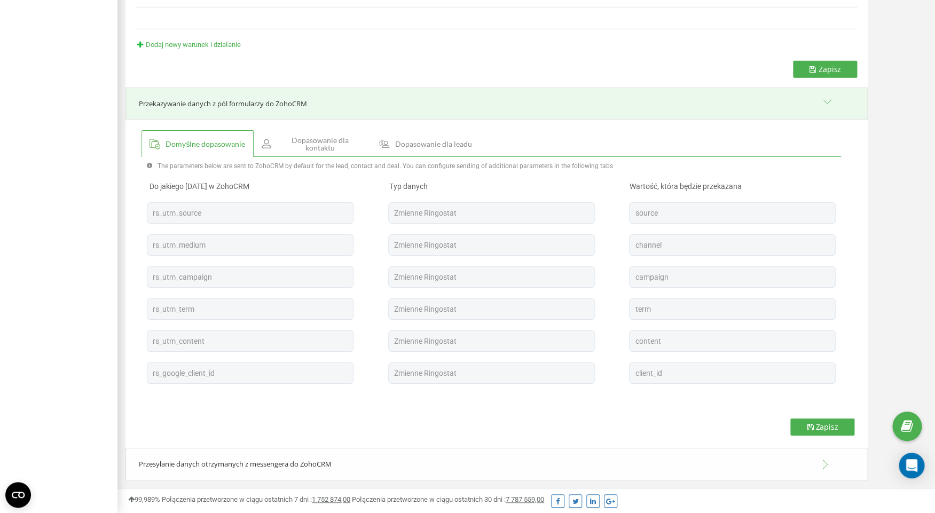
scroll to position [1545, 0]
click at [315, 139] on span "Dopasowanie dla kontaktu" at bounding box center [319, 144] width 85 height 15
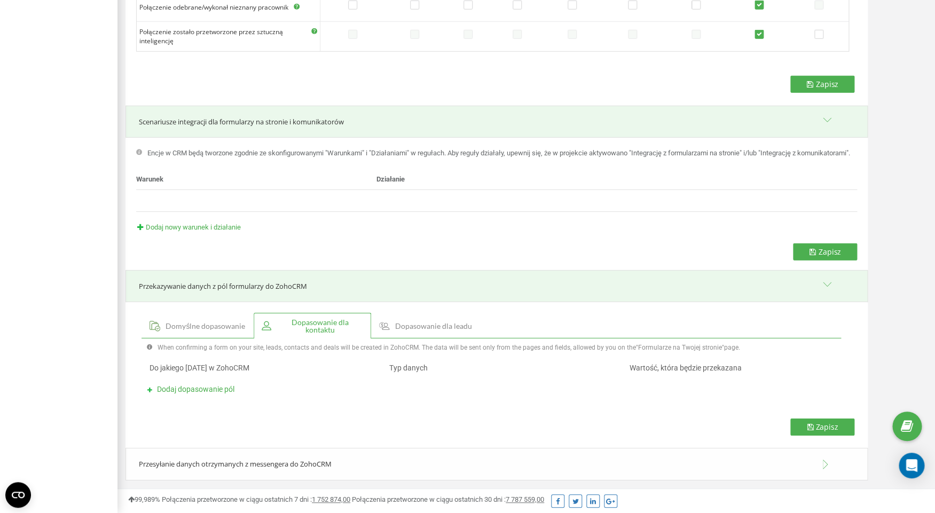
click at [216, 387] on span "Dodaj dopasowanie pól" at bounding box center [195, 389] width 77 height 9
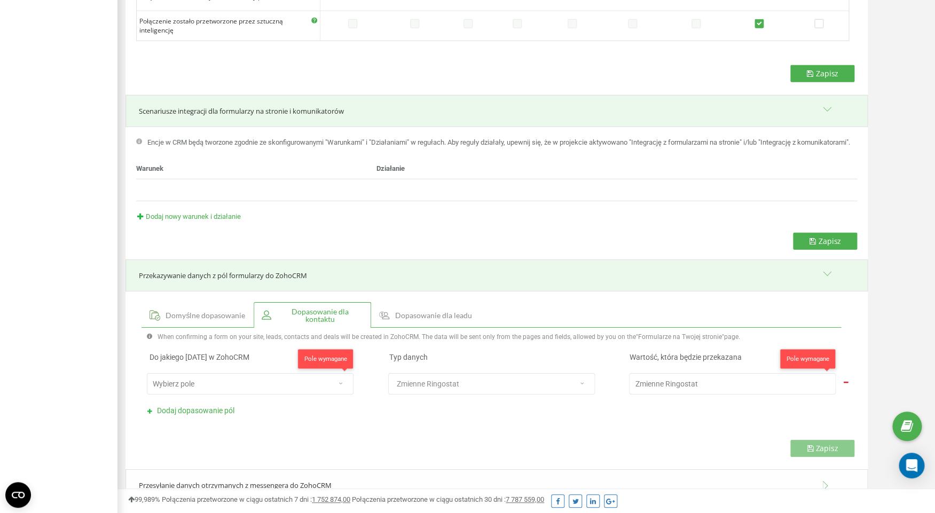
scroll to position [1394, 0]
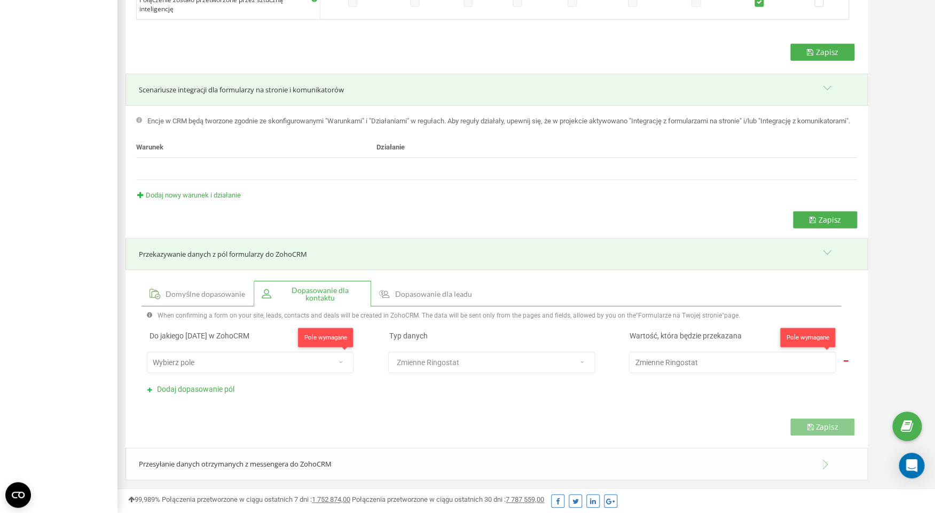
click at [285, 362] on div "Wybierz pole" at bounding box center [239, 362] width 184 height 15
type input "t"
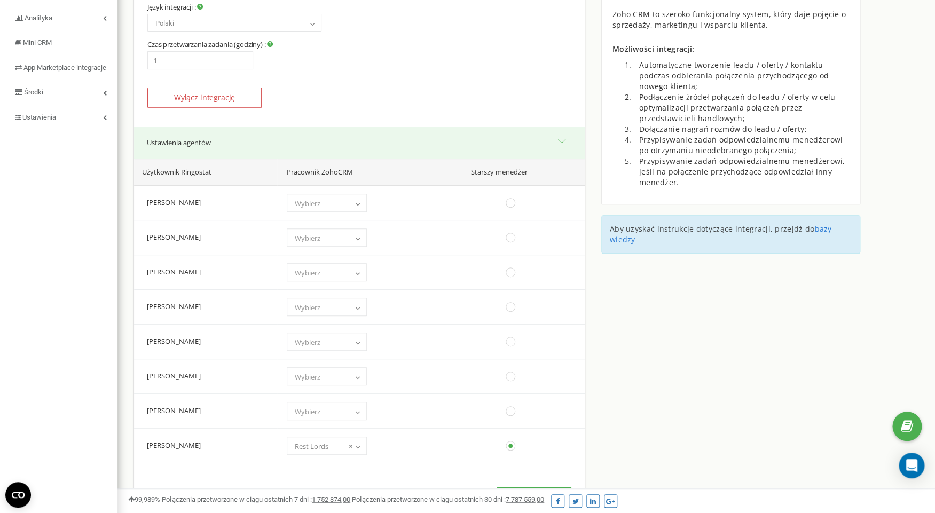
scroll to position [0, 0]
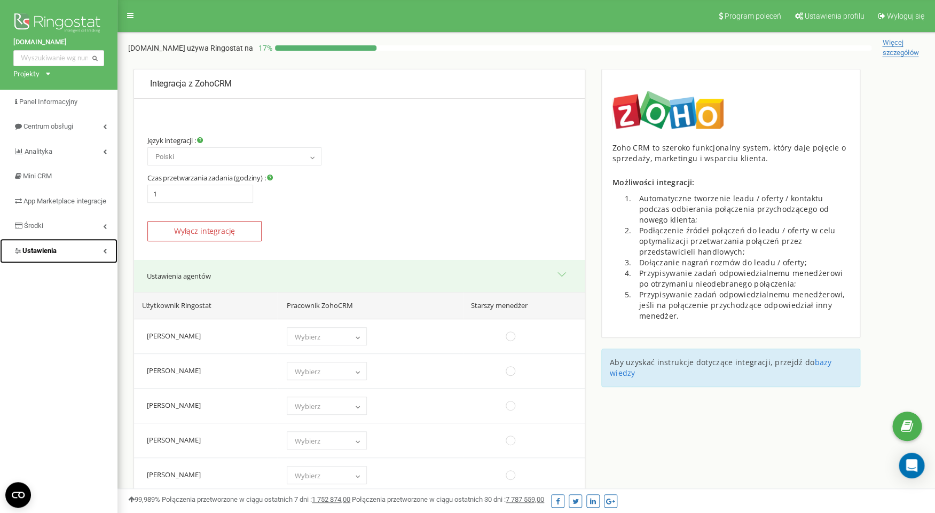
click at [104, 254] on icon at bounding box center [105, 250] width 4 height 5
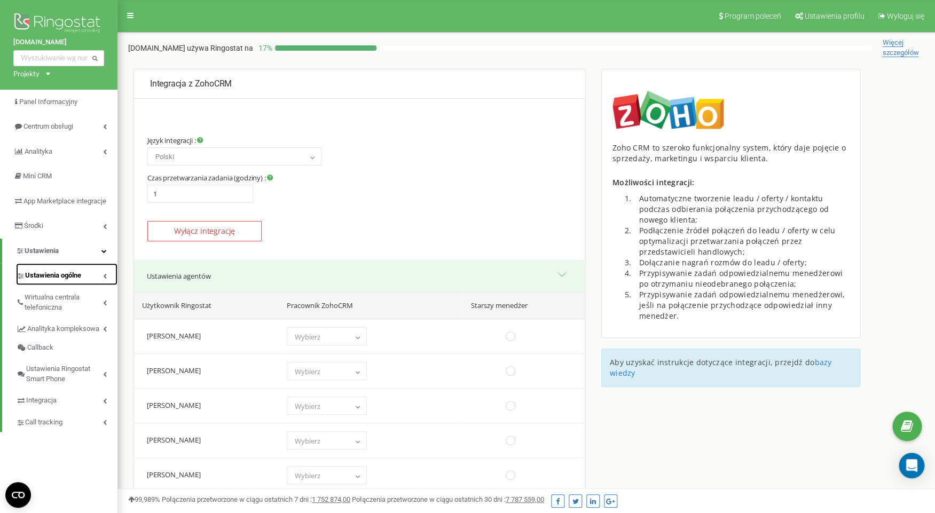
click at [70, 281] on span "Ustawienia ogólne" at bounding box center [53, 276] width 56 height 10
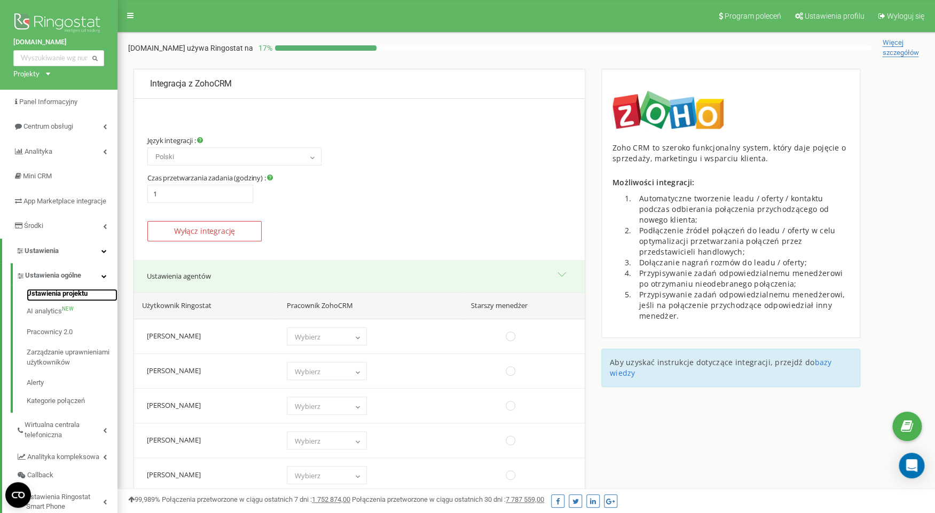
click at [80, 302] on link "Ustawienia projektu" at bounding box center [72, 295] width 91 height 13
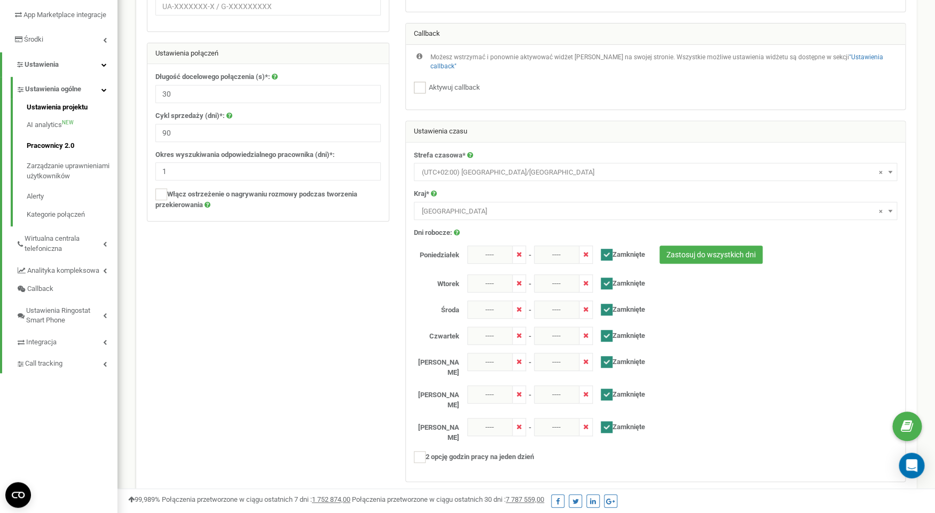
scroll to position [187, 0]
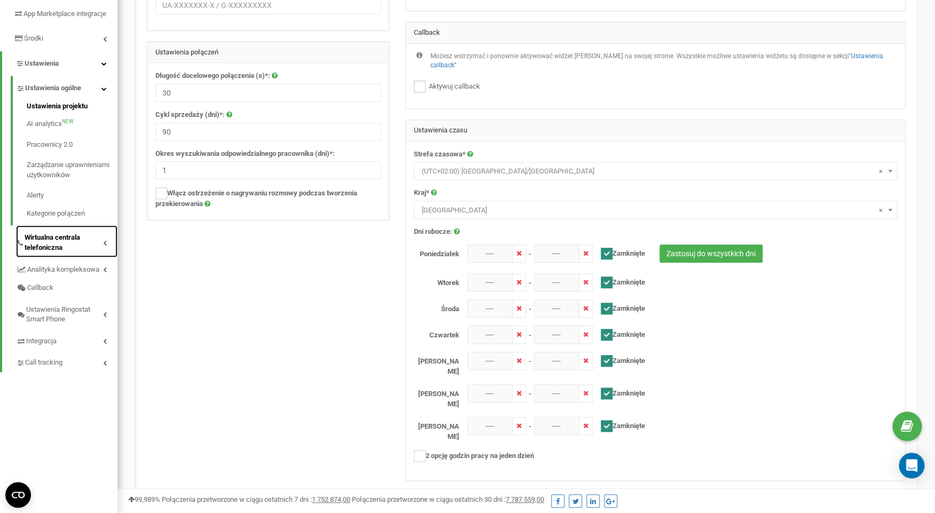
click at [82, 253] on span "Wirtualna centrala telefoniczna" at bounding box center [64, 243] width 79 height 20
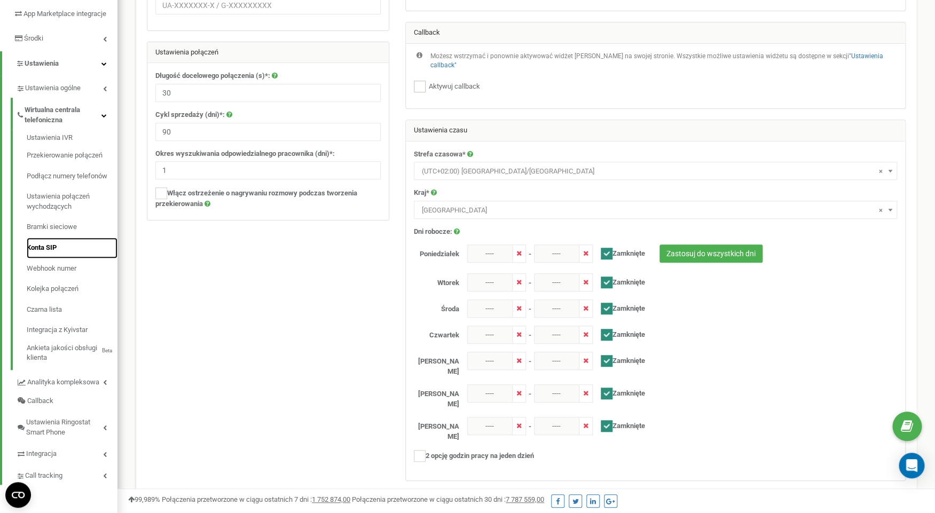
click at [45, 258] on link "Konta SIP" at bounding box center [72, 248] width 91 height 21
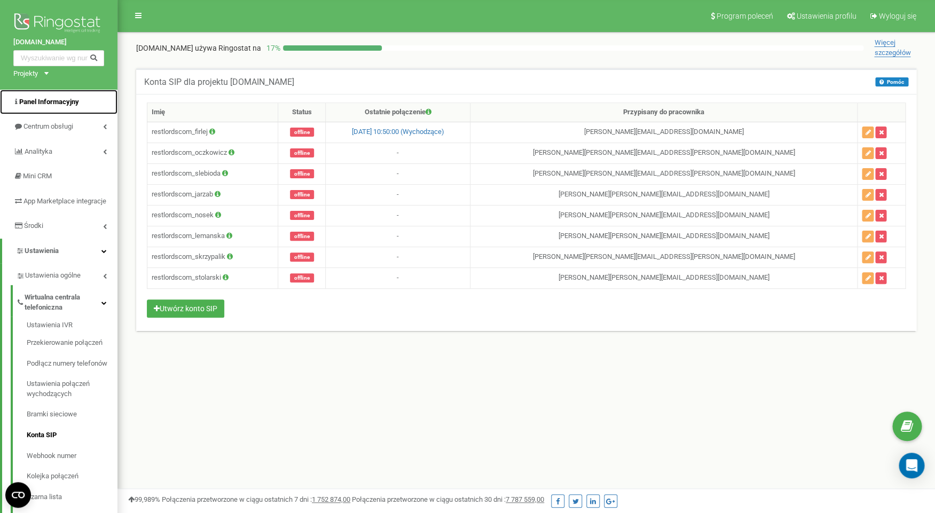
click at [60, 99] on span "Panel Informacyjny" at bounding box center [49, 102] width 60 height 8
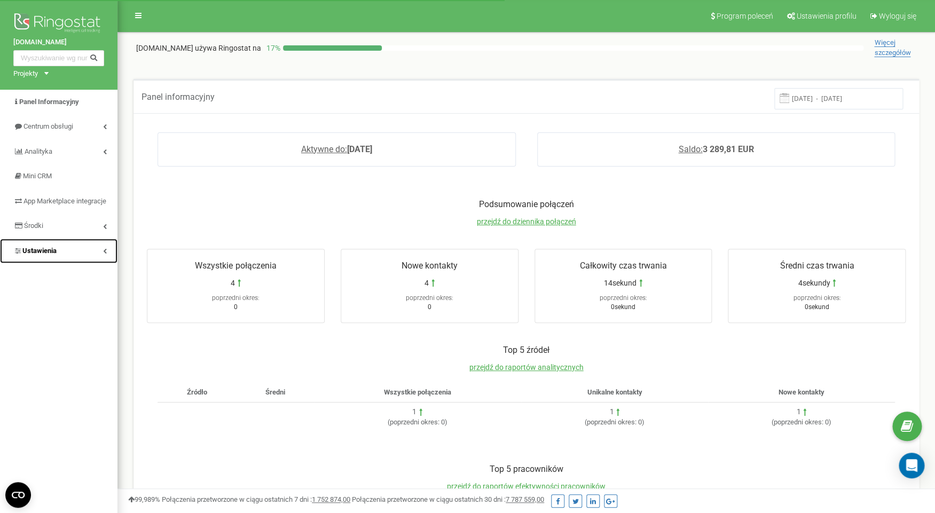
click at [53, 255] on span "Ustawienia" at bounding box center [39, 251] width 34 height 8
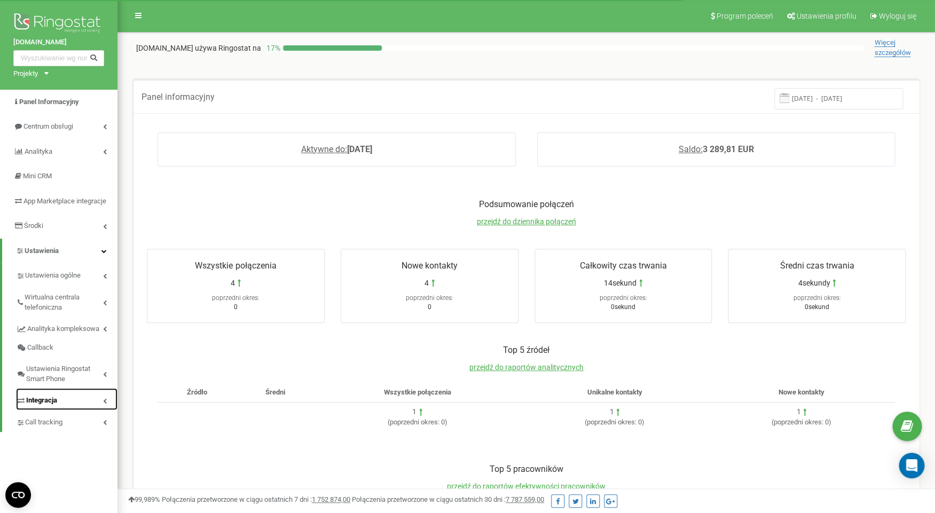
click at [44, 406] on span "Integracja" at bounding box center [41, 401] width 31 height 10
click at [72, 24] on img at bounding box center [58, 24] width 91 height 27
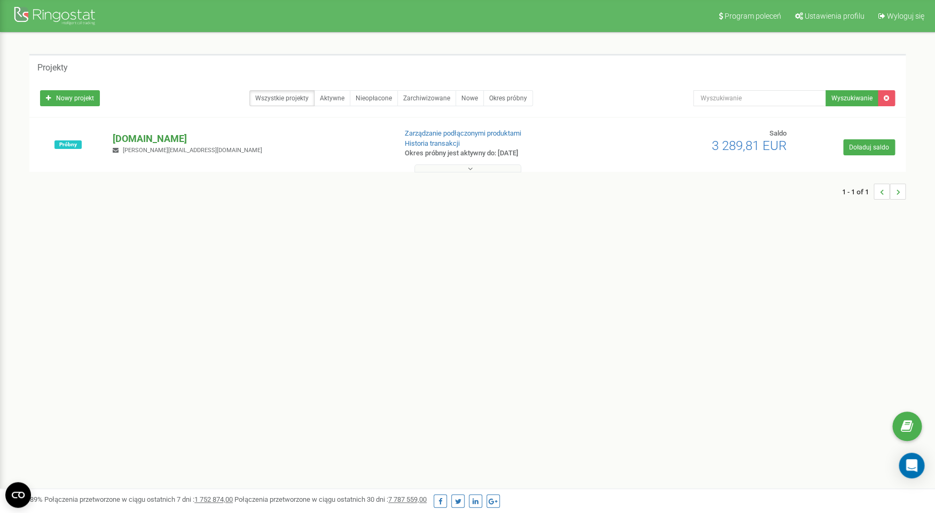
click at [166, 140] on p "[DOMAIN_NAME]" at bounding box center [250, 139] width 274 height 14
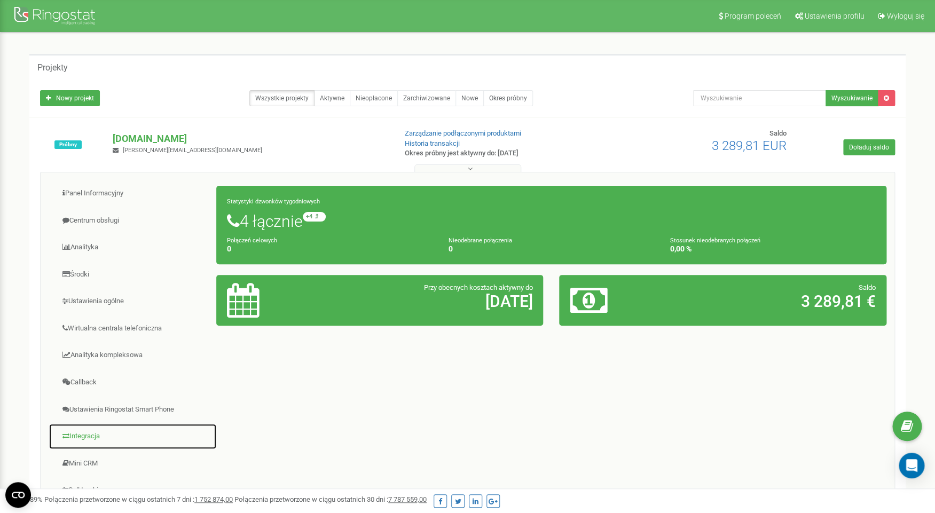
click at [99, 437] on link "Integracja" at bounding box center [133, 436] width 168 height 26
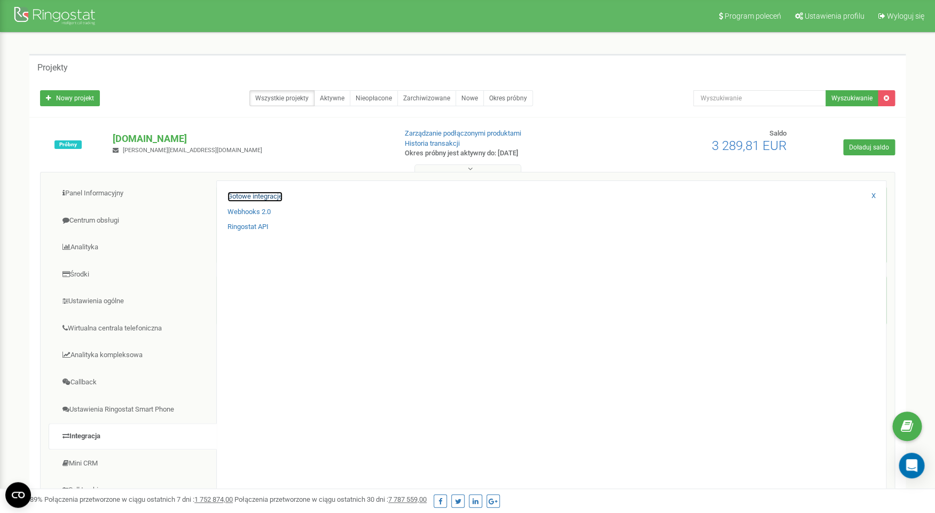
click at [273, 197] on link "Gotowe integracje" at bounding box center [255, 197] width 55 height 10
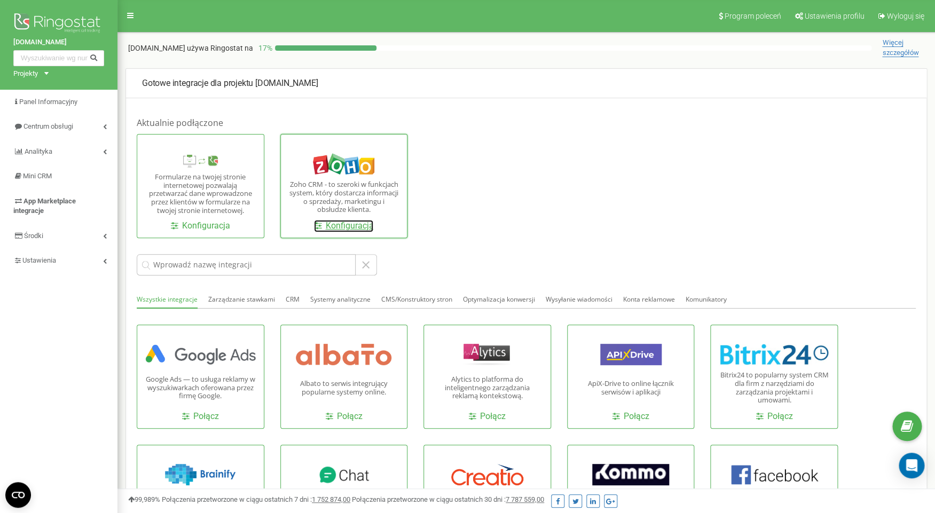
click at [349, 228] on link "Konfiguracja" at bounding box center [343, 226] width 59 height 12
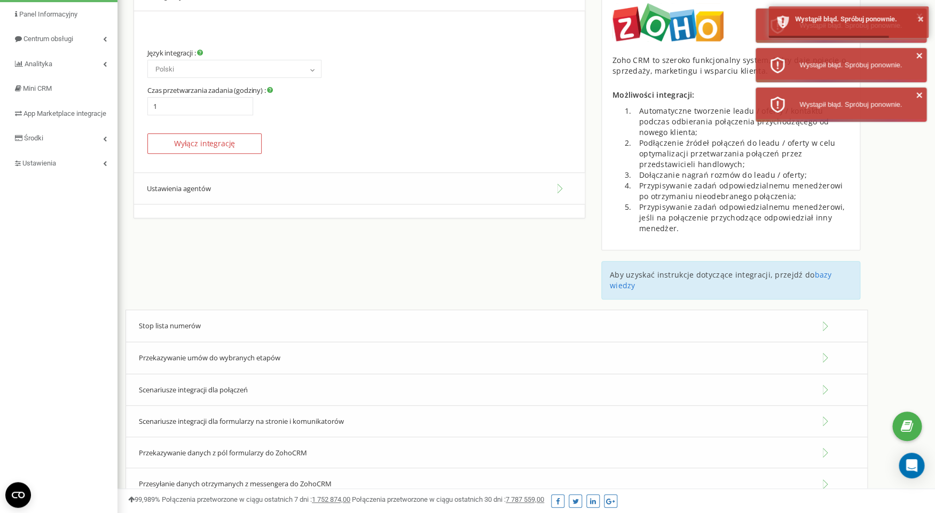
scroll to position [128, 0]
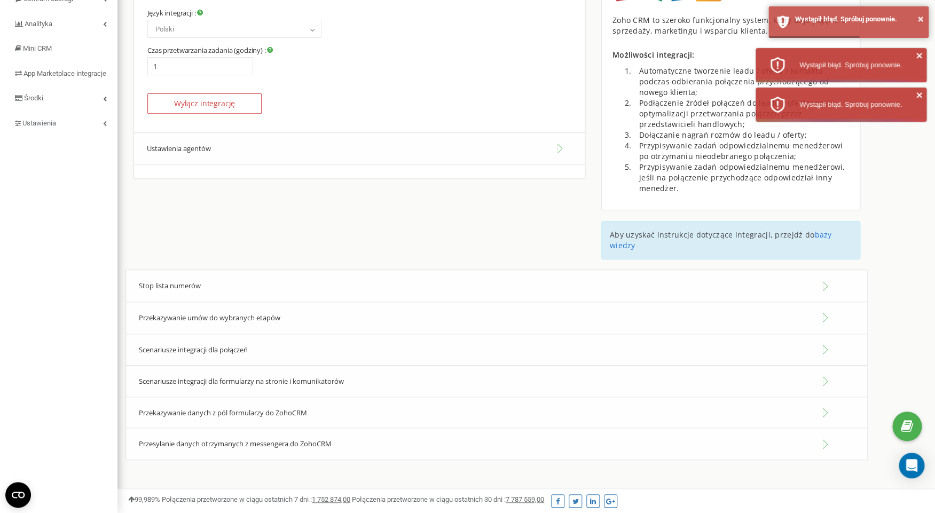
click at [299, 287] on div "Stop lista numerów" at bounding box center [496, 286] width 742 height 33
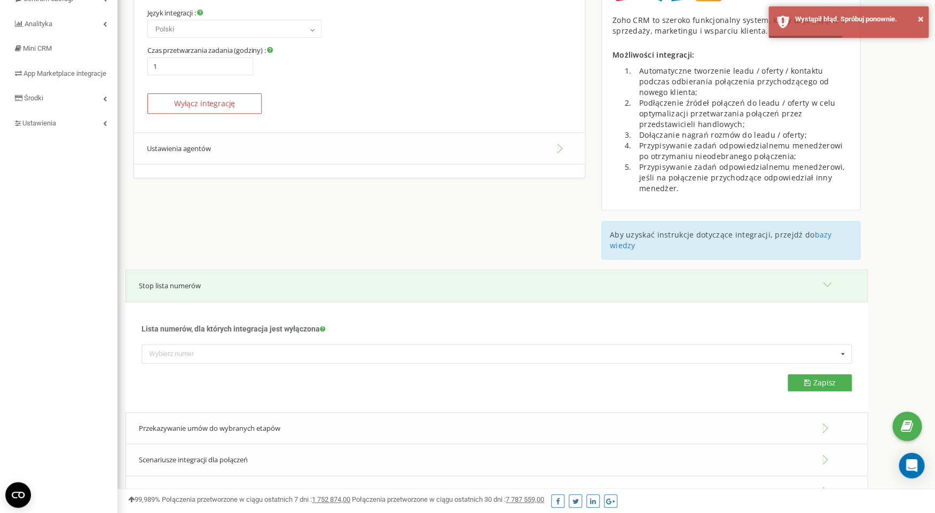
click at [299, 287] on div "Stop lista numerów" at bounding box center [496, 286] width 742 height 33
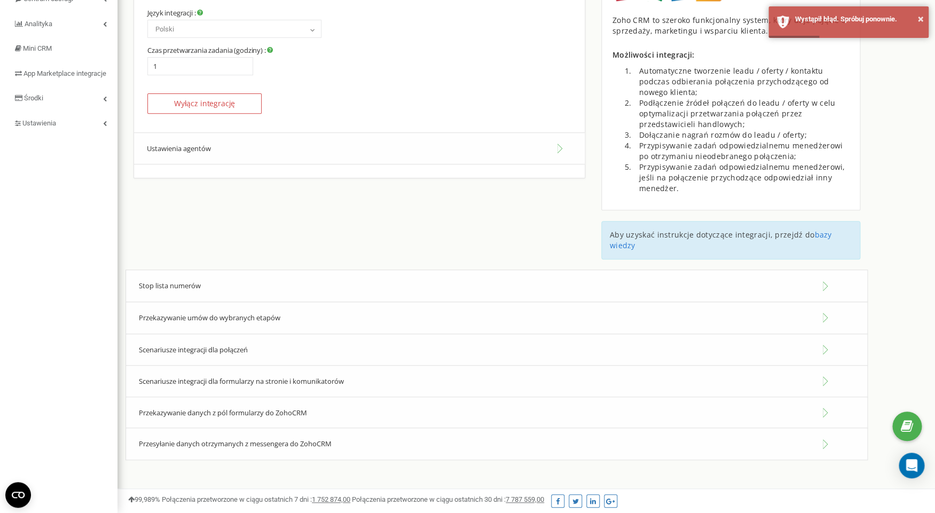
click at [277, 312] on div "Przekazywanie umów do wybranych etapów" at bounding box center [496, 318] width 742 height 33
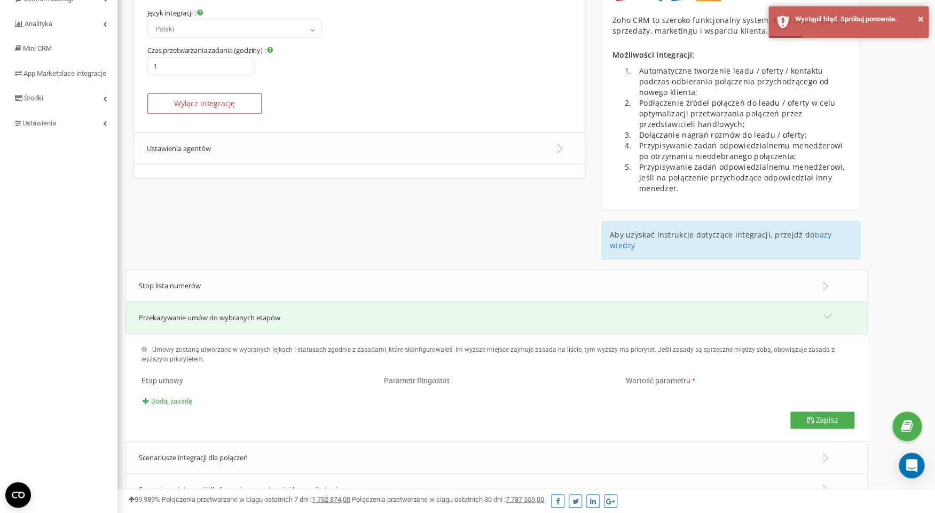
click at [277, 312] on div "Przekazywanie umów do wybranych etapów" at bounding box center [496, 318] width 742 height 33
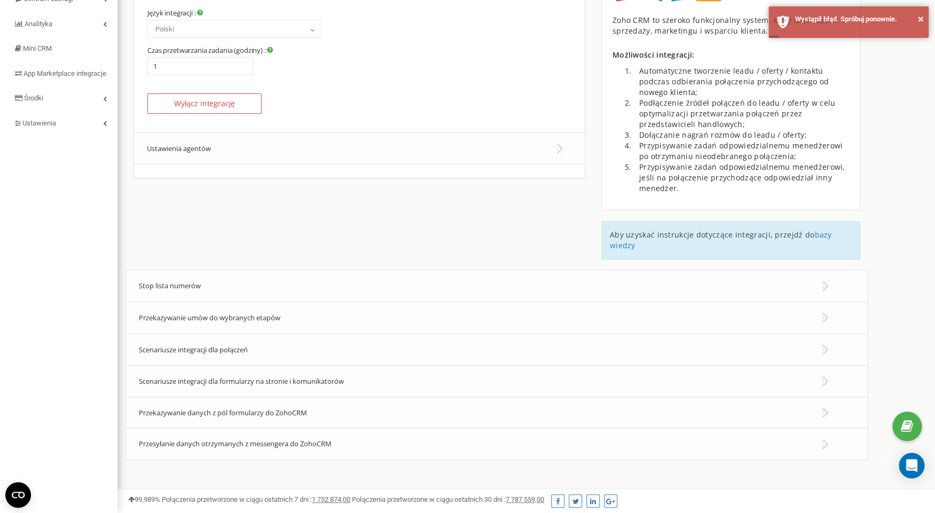
click at [257, 349] on div "Scenariusze integracji dla połączeń" at bounding box center [496, 350] width 742 height 33
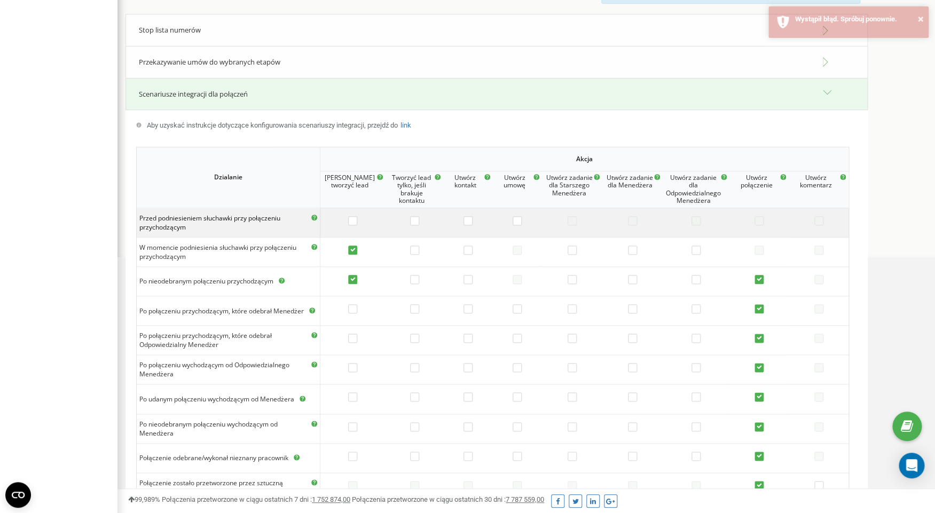
scroll to position [401, 0]
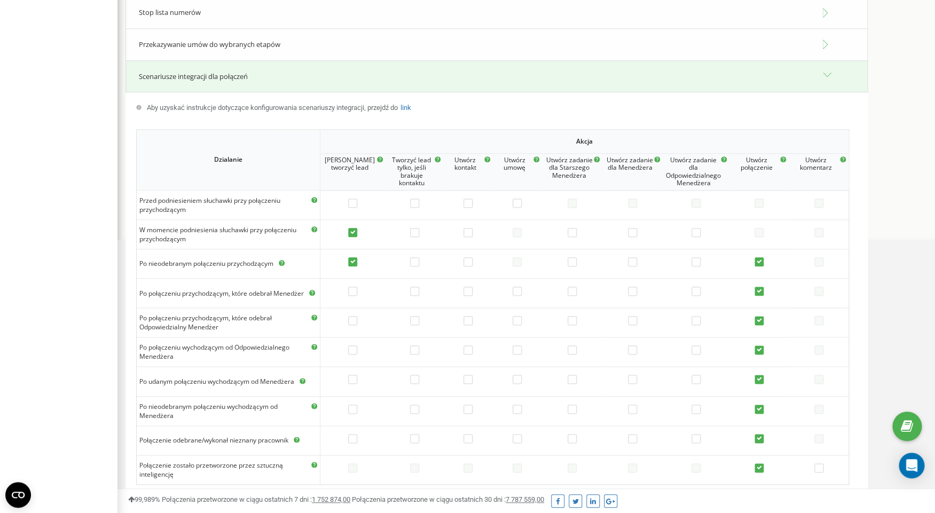
click at [309, 68] on div "Scenariusze integracji dla połączeń" at bounding box center [496, 76] width 742 height 33
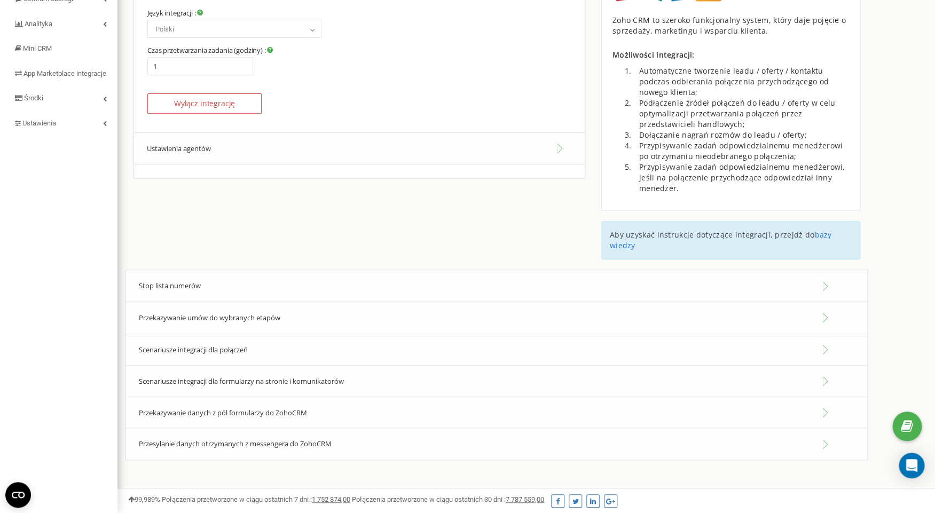
scroll to position [128, 0]
click at [270, 164] on button "Ustawienia agentów" at bounding box center [359, 148] width 451 height 33
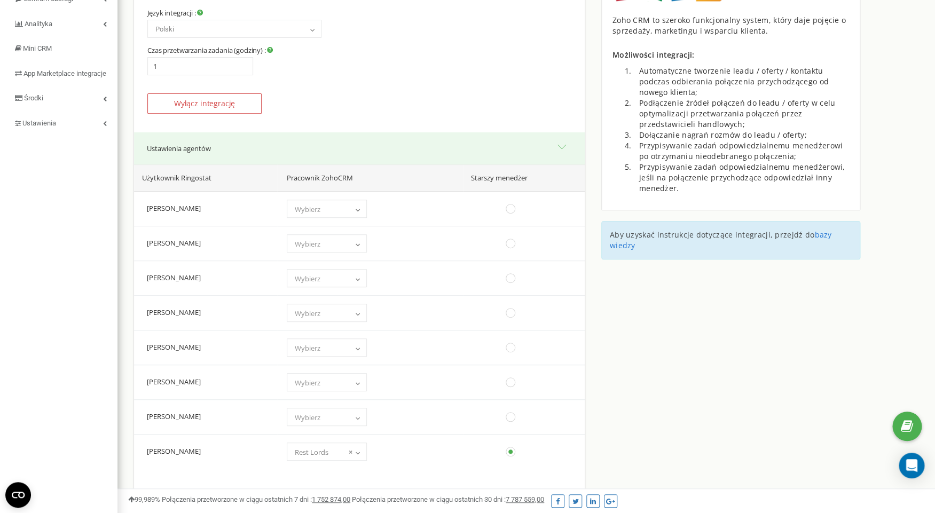
click at [275, 149] on button "Ustawienia agentów" at bounding box center [359, 148] width 451 height 33
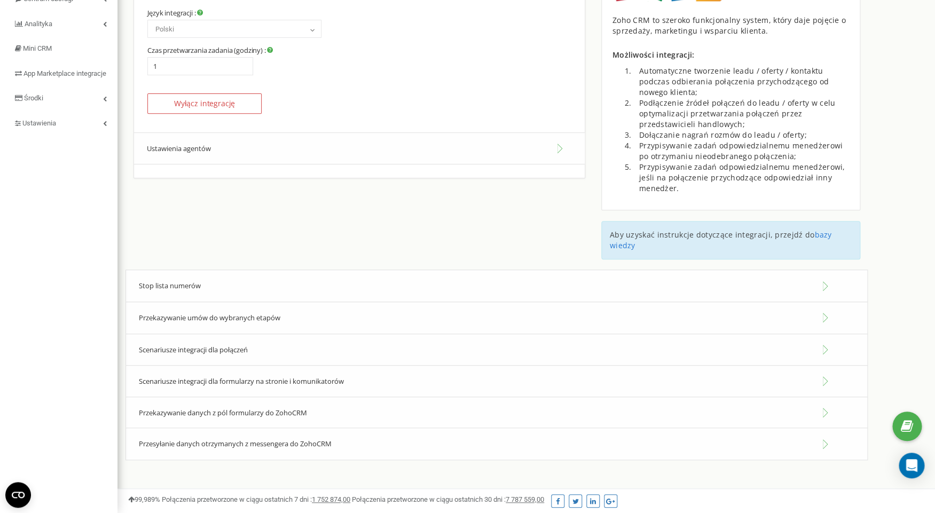
click at [312, 413] on div "Przekazywanie danych z pól formularzy do ZohoCRM" at bounding box center [496, 413] width 742 height 33
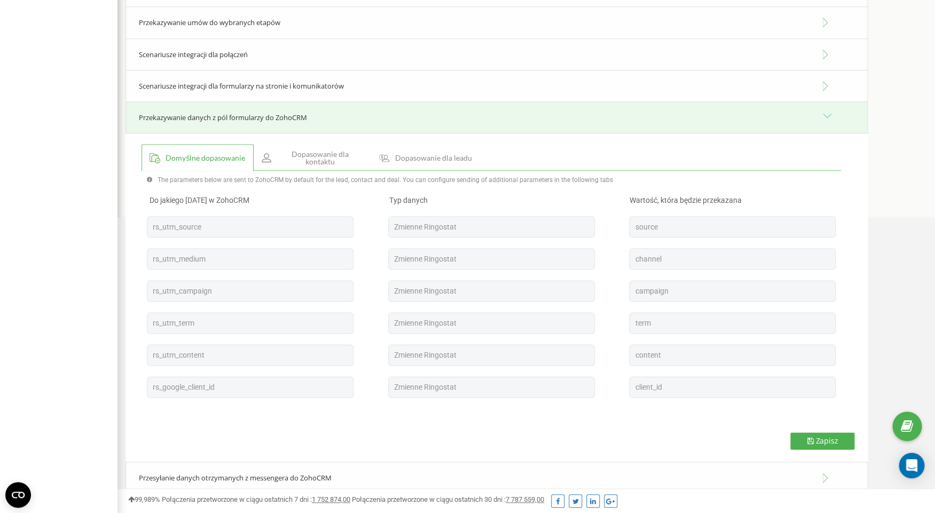
scroll to position [436, 0]
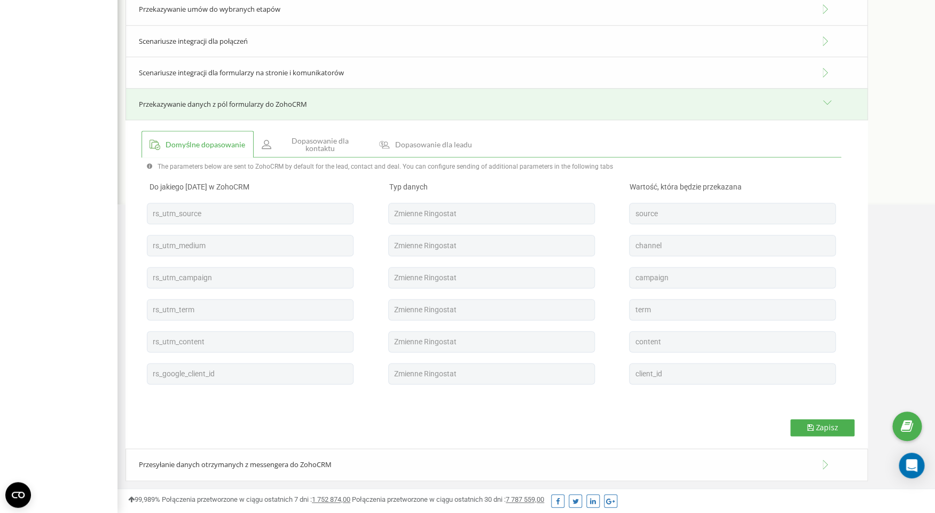
click at [300, 108] on span "Przekazywanie danych z pól formularzy do ZohoCRM" at bounding box center [223, 104] width 168 height 10
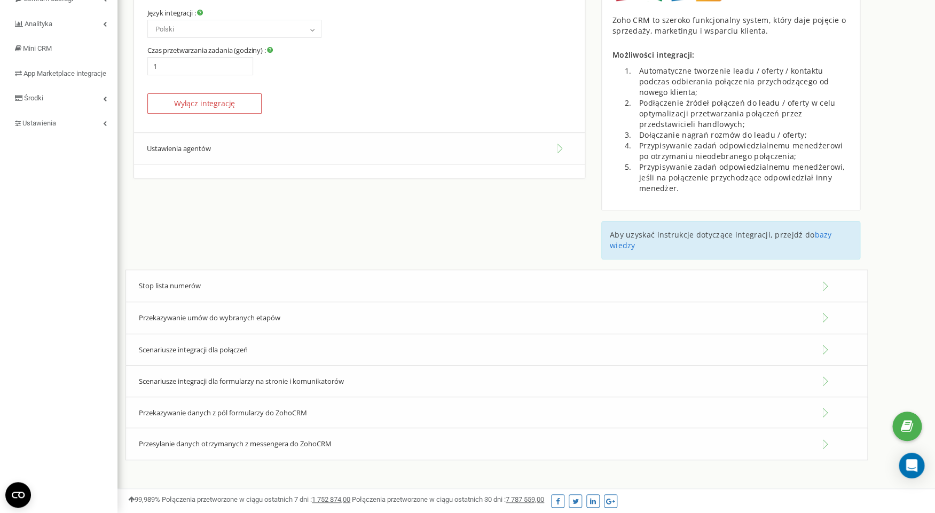
scroll to position [128, 0]
click at [295, 412] on span "Przekazywanie danych z pól formularzy do ZohoCRM" at bounding box center [223, 413] width 168 height 10
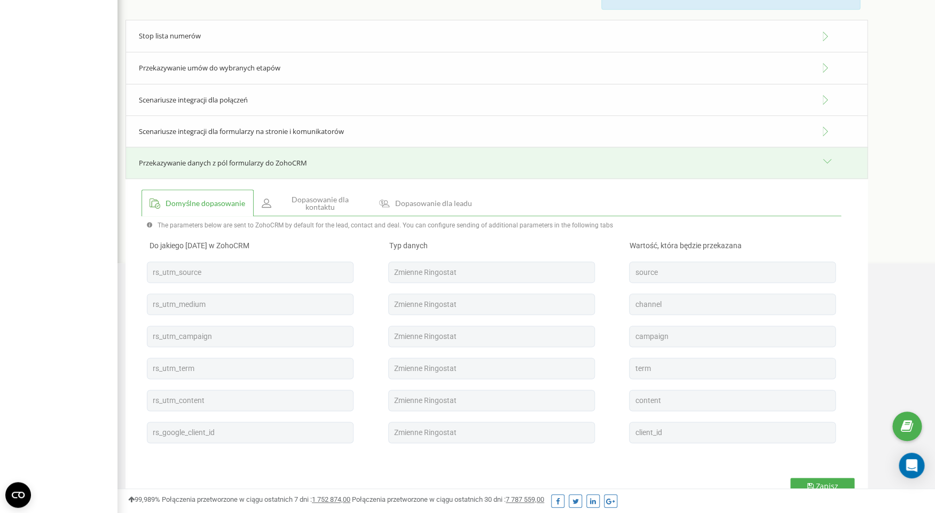
click at [325, 200] on span "Dopasowanie dla kontaktu" at bounding box center [319, 203] width 85 height 15
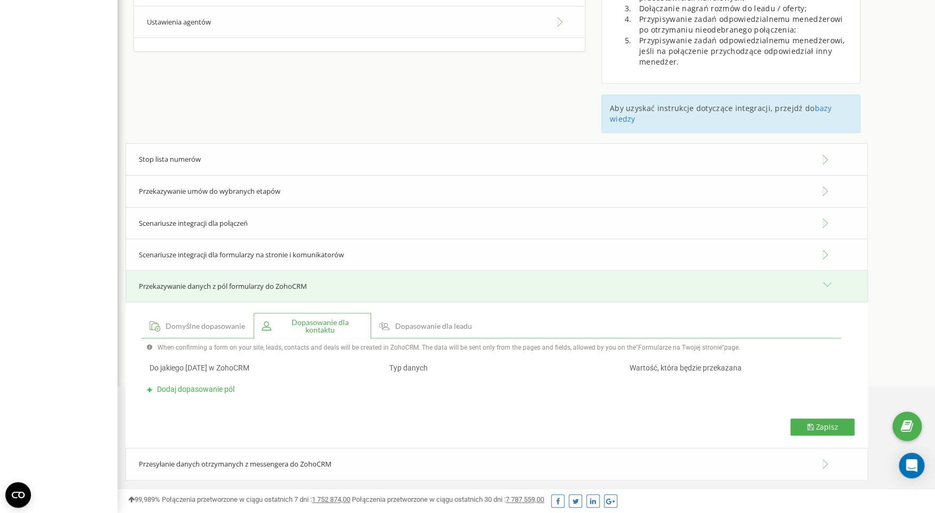
scroll to position [254, 0]
click at [223, 390] on span "Dodaj dopasowanie pól" at bounding box center [195, 389] width 77 height 9
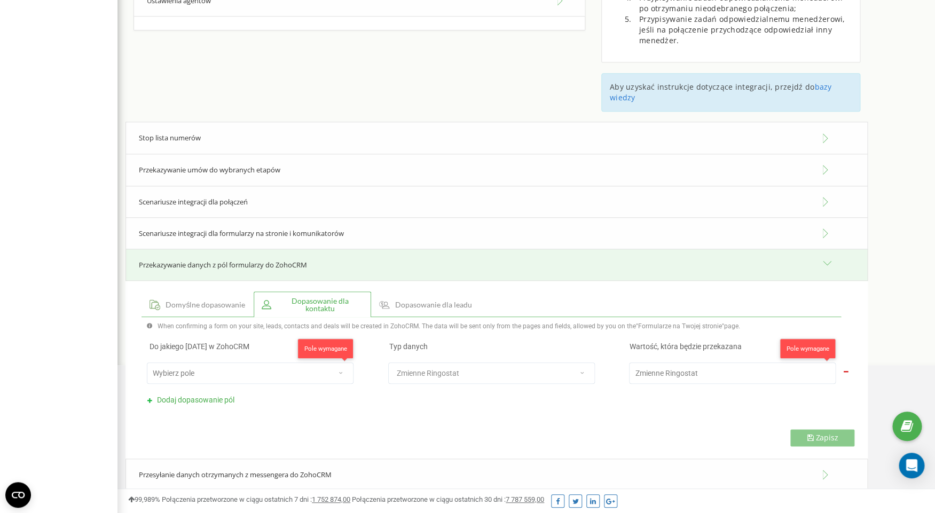
scroll to position [286, 0]
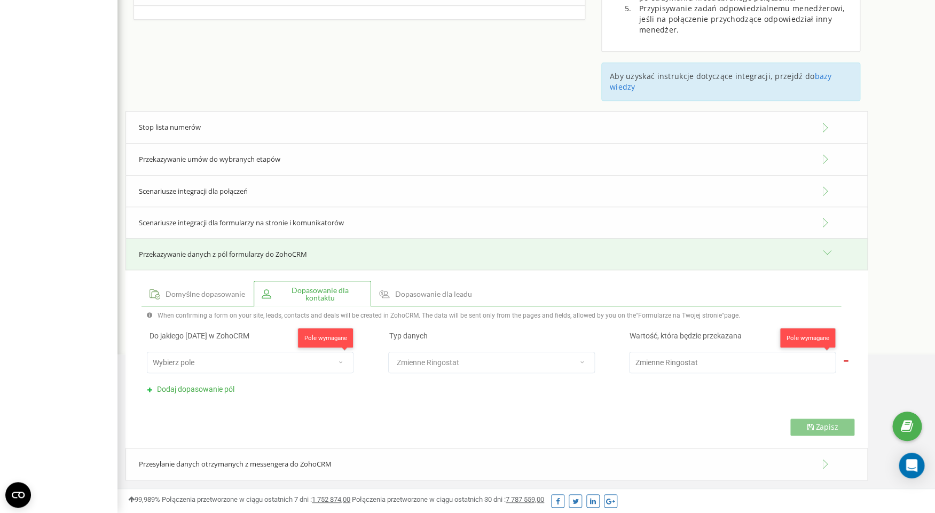
click at [250, 358] on div "Wybierz pole" at bounding box center [239, 362] width 184 height 15
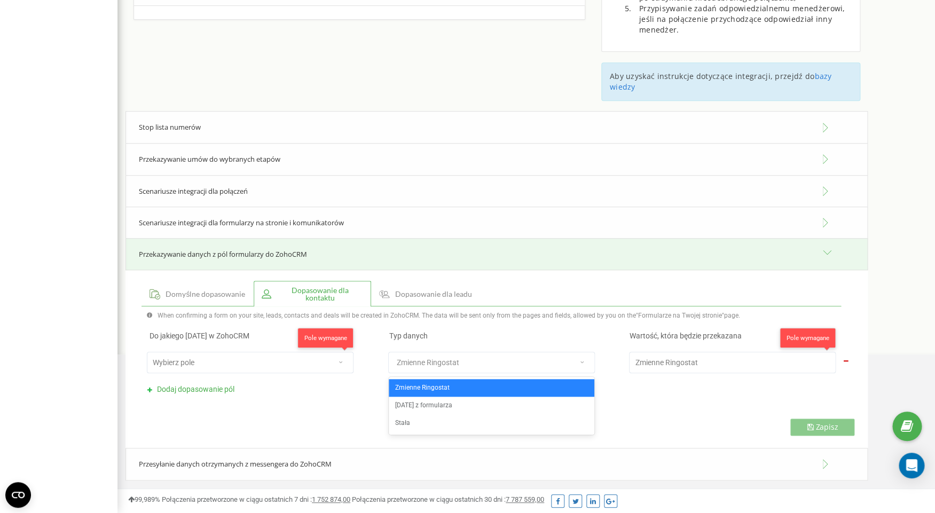
click at [437, 361] on span "Zmienne Ringostat" at bounding box center [428, 362] width 62 height 9
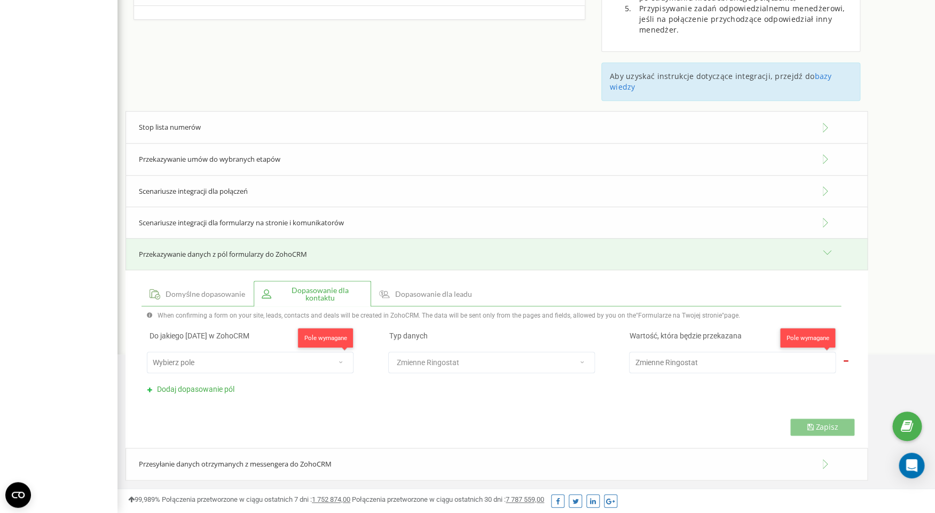
click at [437, 361] on span "Zmienne Ringostat" at bounding box center [428, 362] width 62 height 9
click at [547, 366] on div "Zmienne Ringostat" at bounding box center [481, 362] width 184 height 15
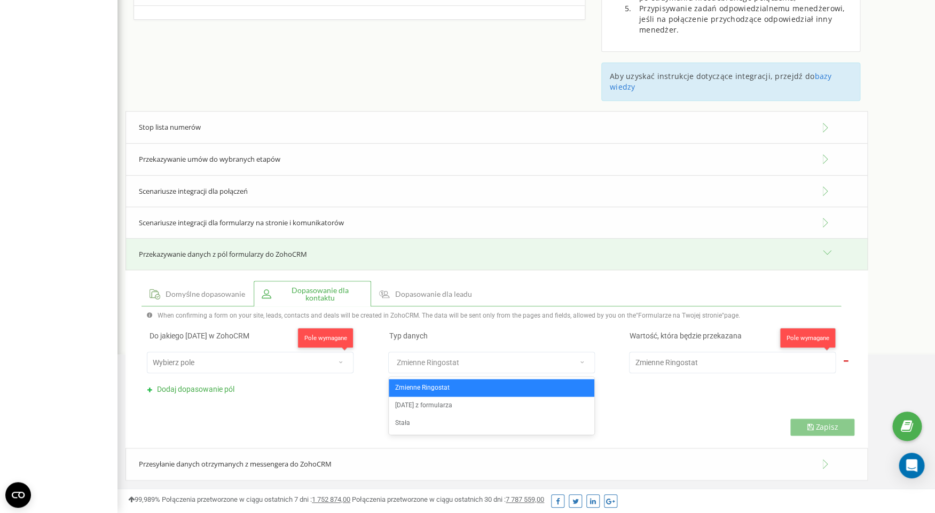
click at [547, 366] on div "Zmienne Ringostat" at bounding box center [481, 362] width 184 height 15
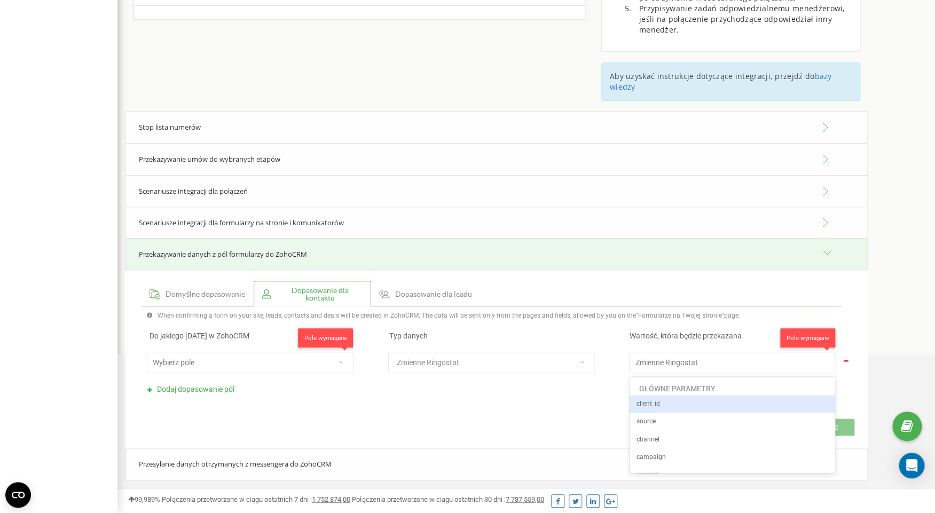
click at [673, 360] on span "Zmienne Ringostat" at bounding box center [666, 362] width 62 height 9
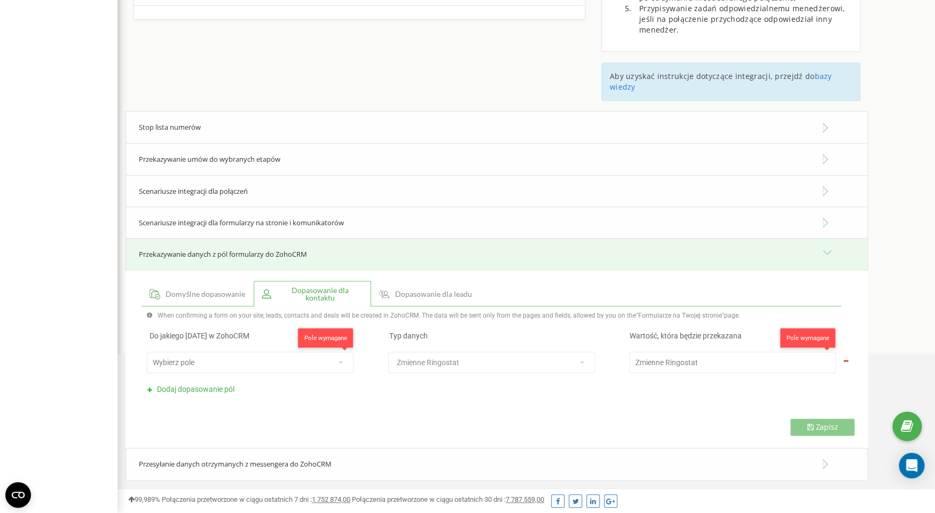
click at [673, 360] on span "Zmienne Ringostat" at bounding box center [666, 362] width 62 height 9
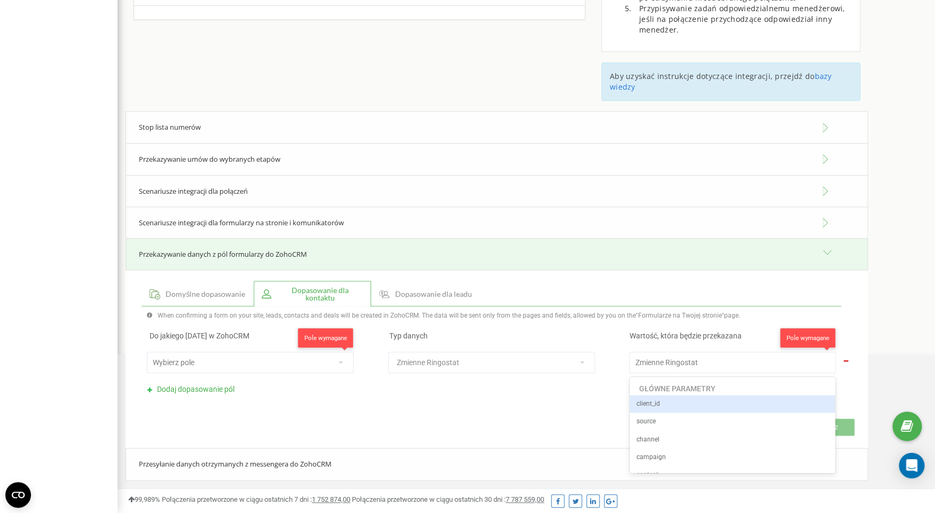
click at [673, 360] on span "Zmienne Ringostat" at bounding box center [666, 362] width 62 height 9
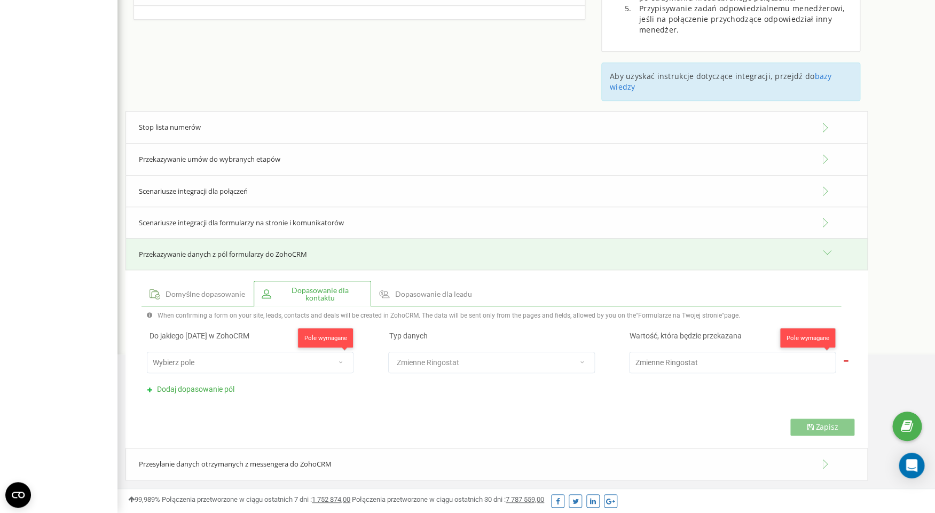
click at [673, 360] on span "Zmienne Ringostat" at bounding box center [666, 362] width 62 height 9
click at [218, 364] on div "Wybierz pole" at bounding box center [239, 362] width 184 height 15
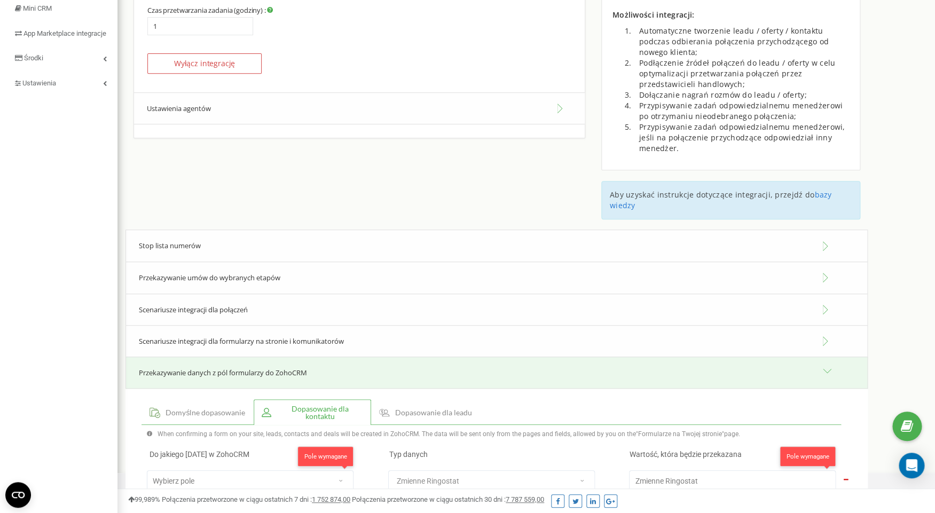
scroll to position [0, 0]
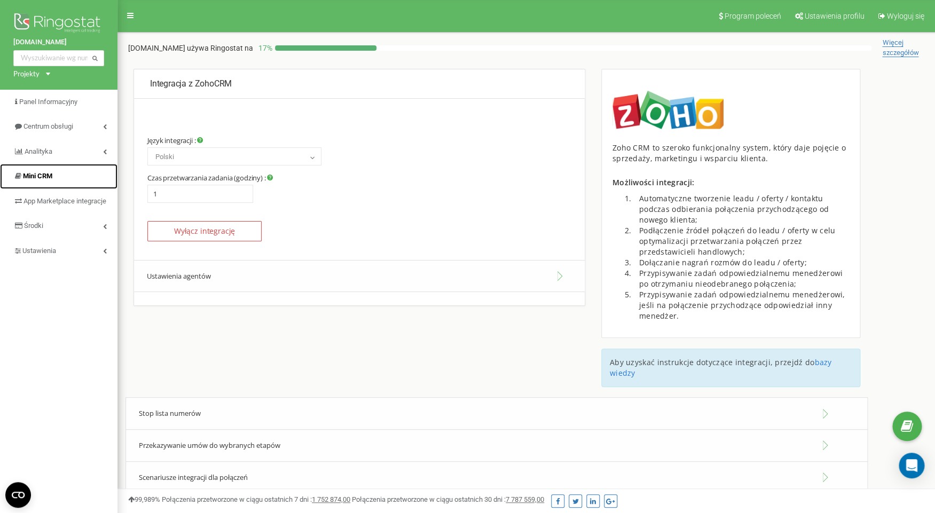
click at [55, 180] on link "Mini CRM" at bounding box center [58, 176] width 117 height 25
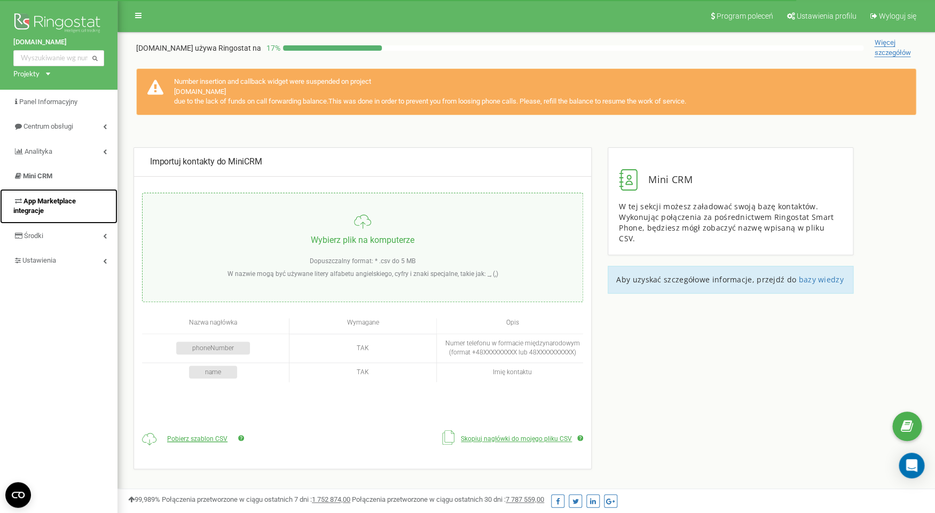
click at [46, 200] on span "App Marketplace integracje" at bounding box center [44, 206] width 62 height 18
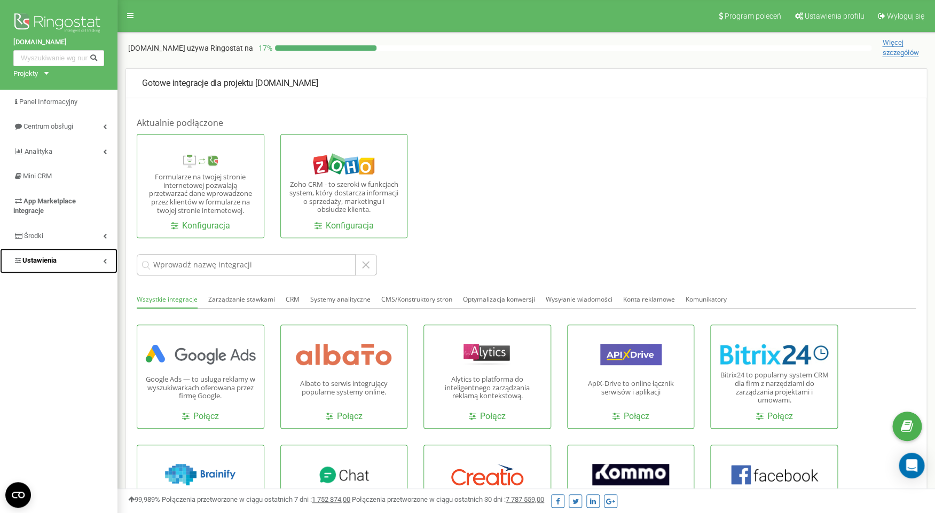
click at [50, 264] on span "Ustawienia" at bounding box center [39, 260] width 34 height 8
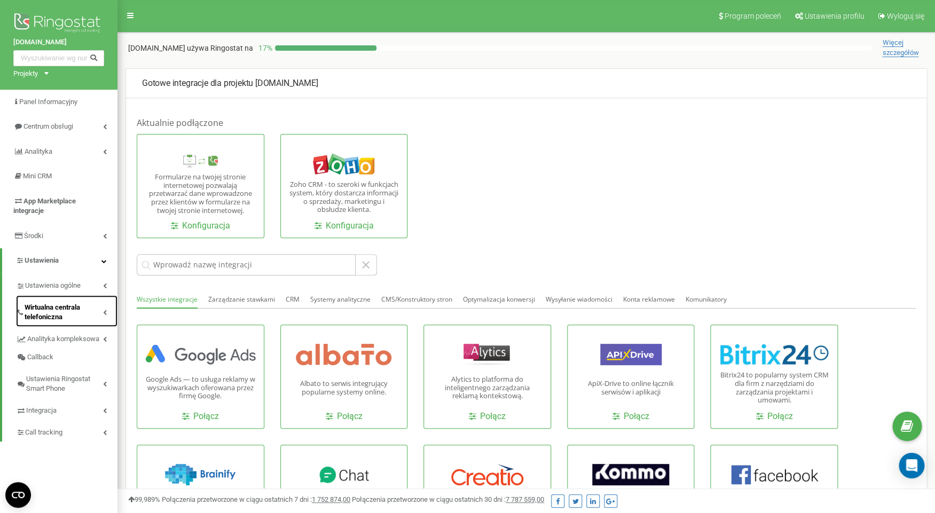
click at [53, 316] on span "Wirtualna centrala telefoniczna" at bounding box center [64, 313] width 79 height 20
